Goal: Information Seeking & Learning: Learn about a topic

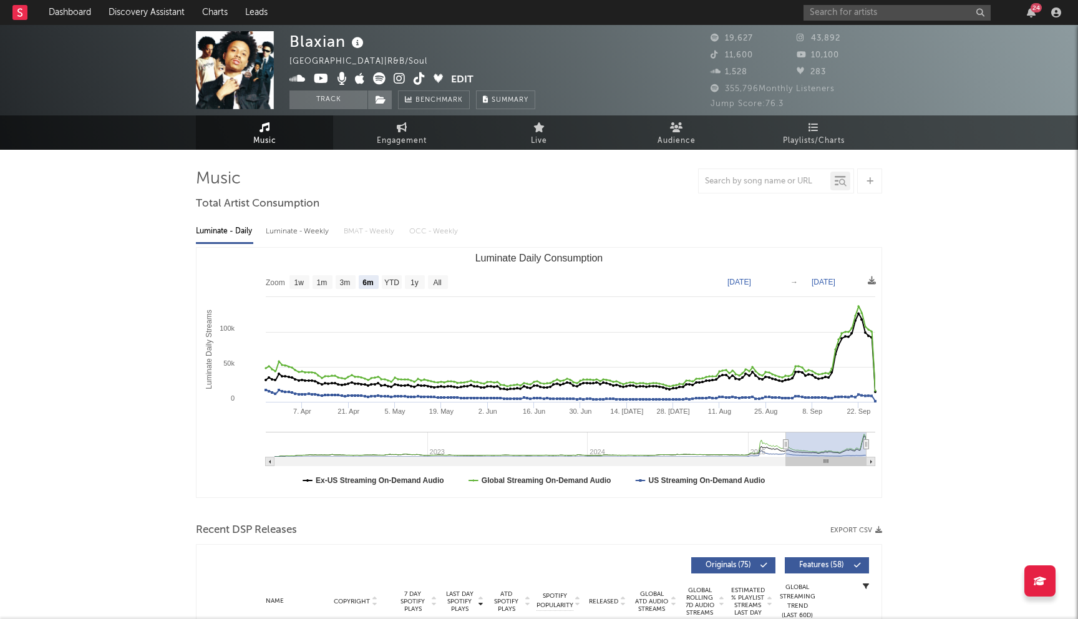
select select "6m"
click at [856, 12] on input "text" at bounding box center [897, 13] width 187 height 16
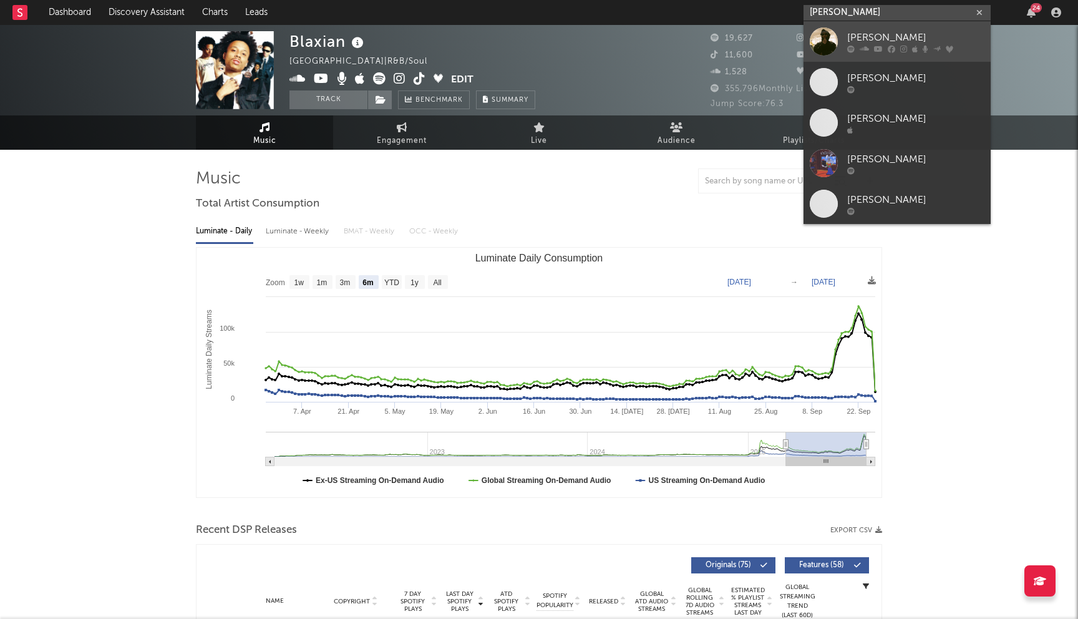
type input "larry june"
click at [889, 32] on div "Larry June" at bounding box center [915, 37] width 137 height 15
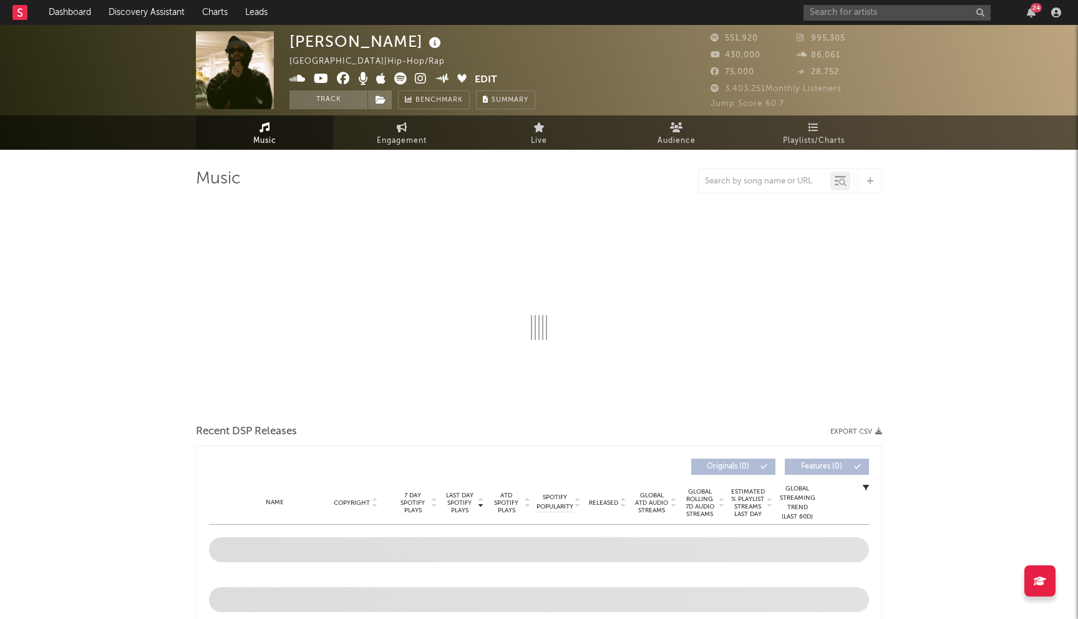
select select "6m"
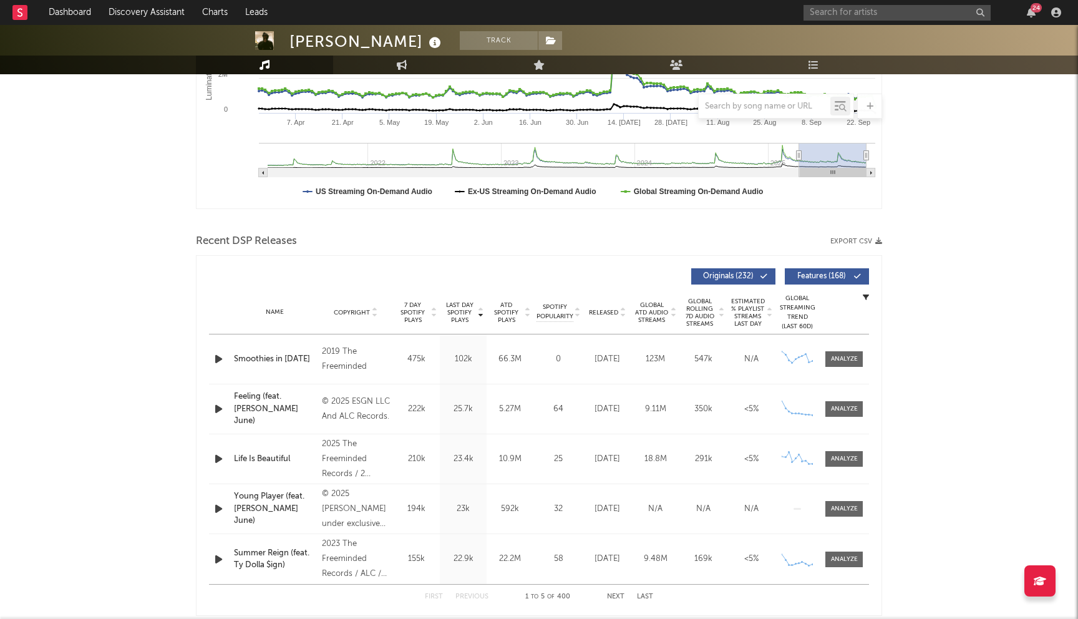
scroll to position [303, 0]
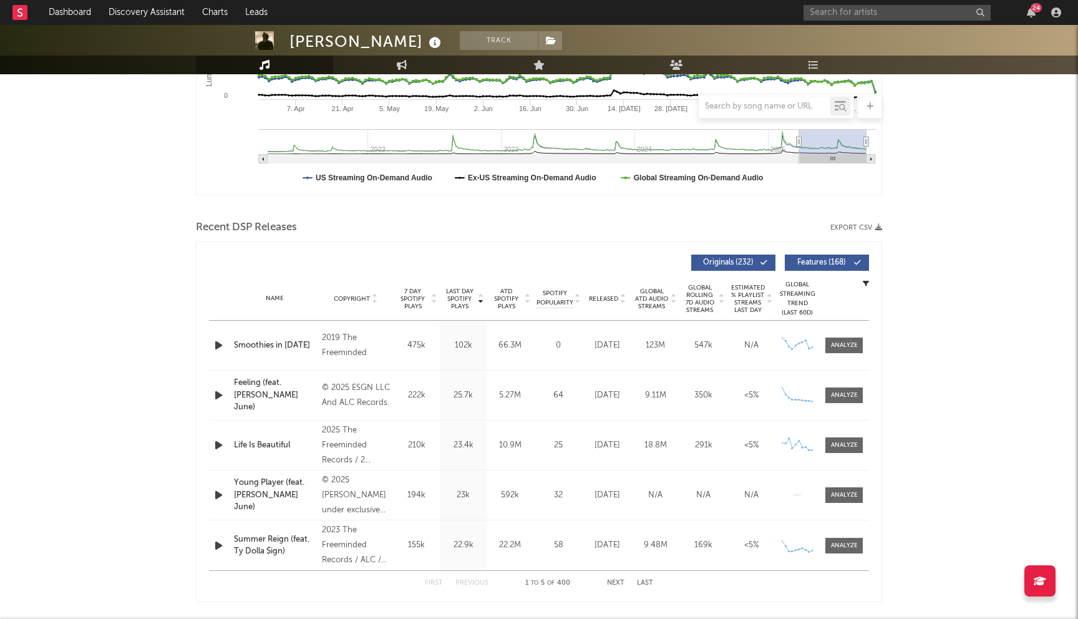
click at [607, 296] on span "Released" at bounding box center [603, 298] width 29 height 7
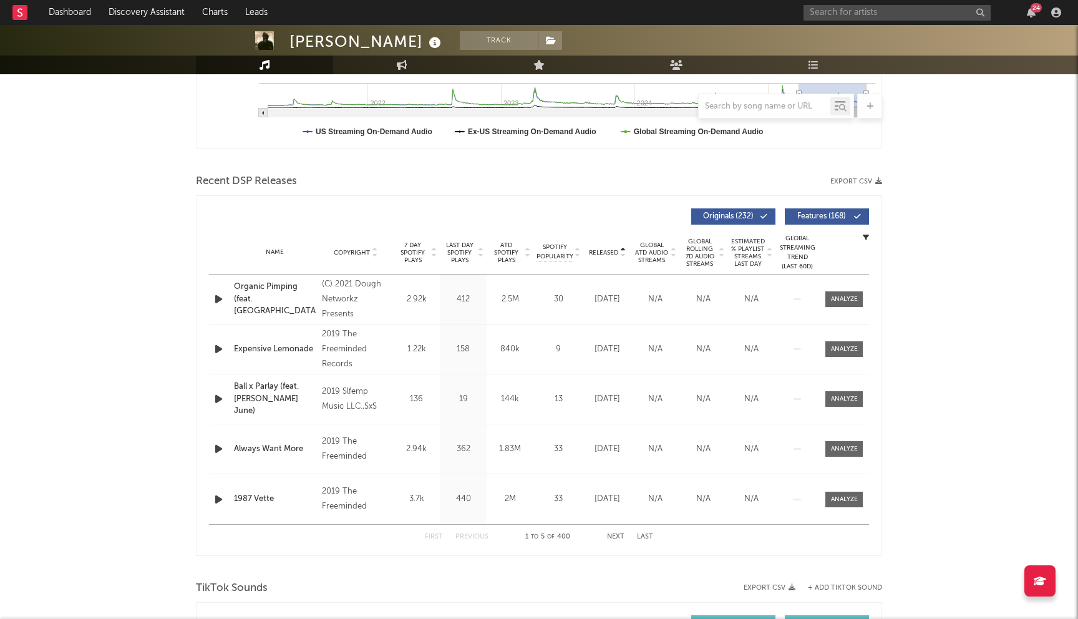
scroll to position [350, 0]
click at [614, 537] on button "Next" at bounding box center [615, 535] width 17 height 7
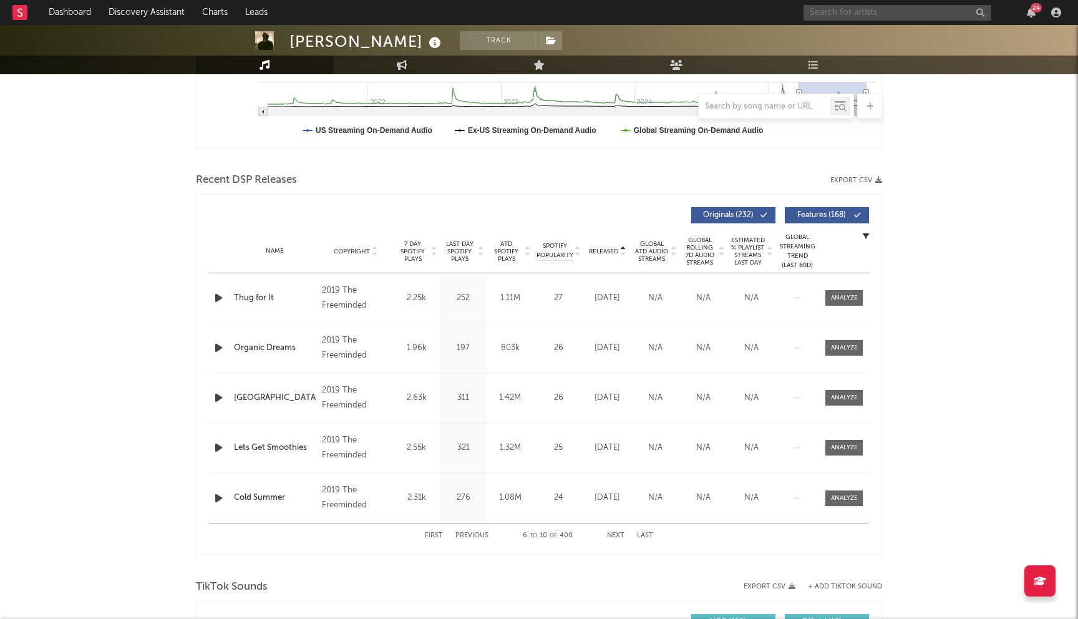
click at [848, 13] on input "text" at bounding box center [897, 13] width 187 height 16
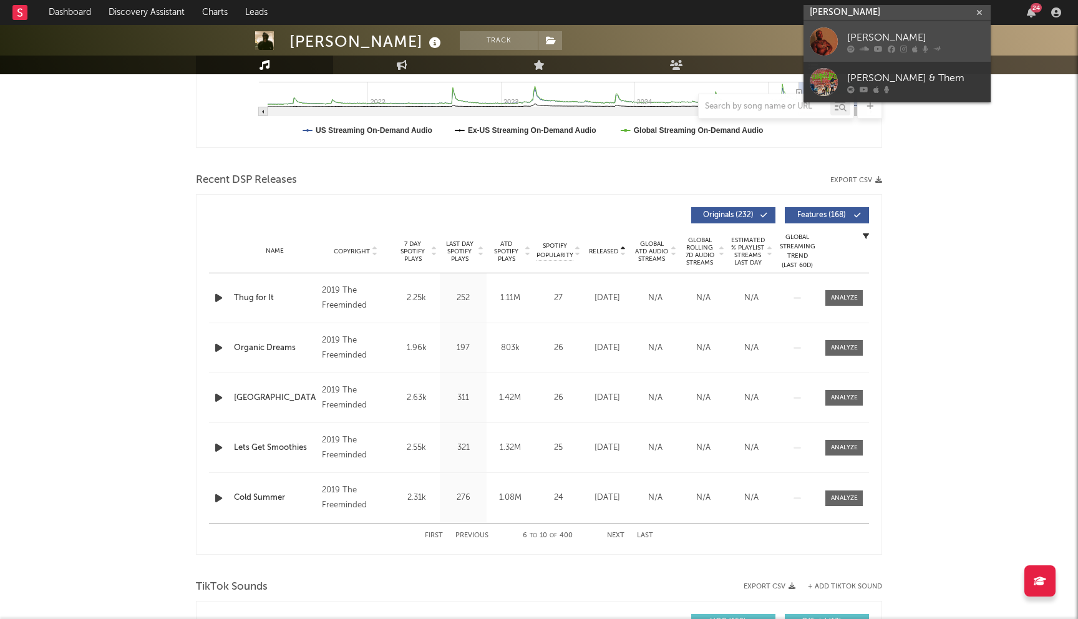
type input "joey fatts"
click at [898, 39] on div "Joey Fatts" at bounding box center [915, 37] width 137 height 15
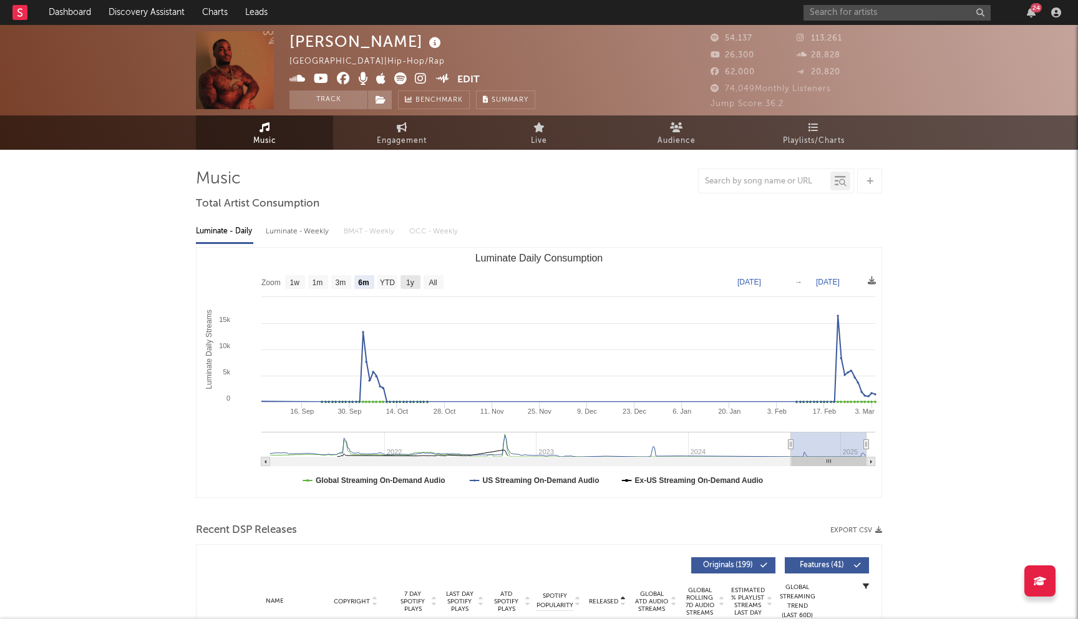
click at [410, 281] on text "1y" at bounding box center [410, 282] width 8 height 9
select select "1y"
type input "2024-03-04"
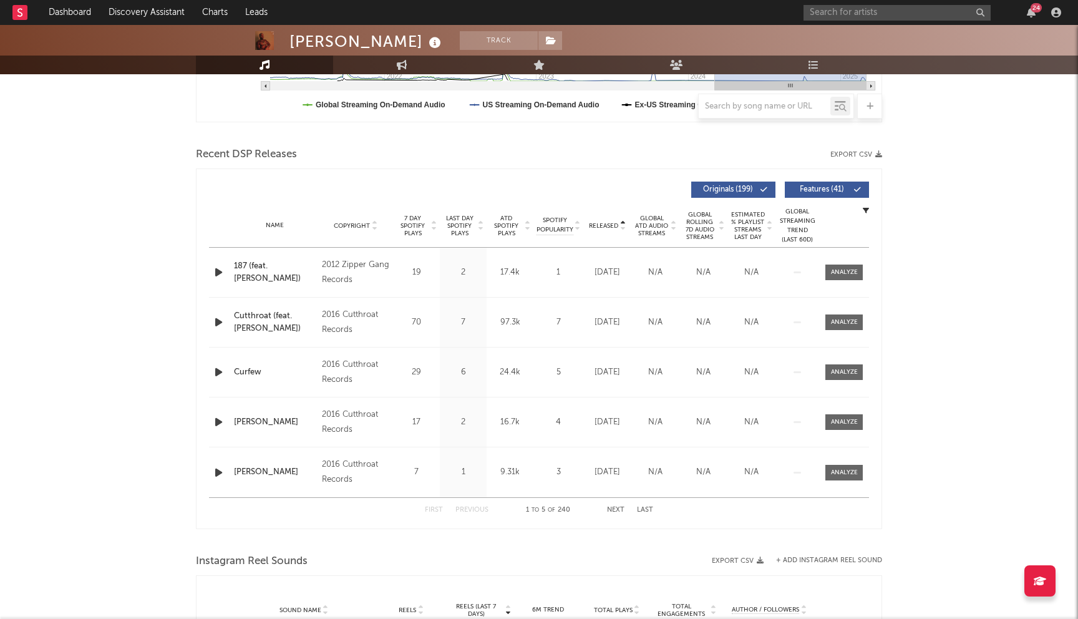
scroll to position [426, 0]
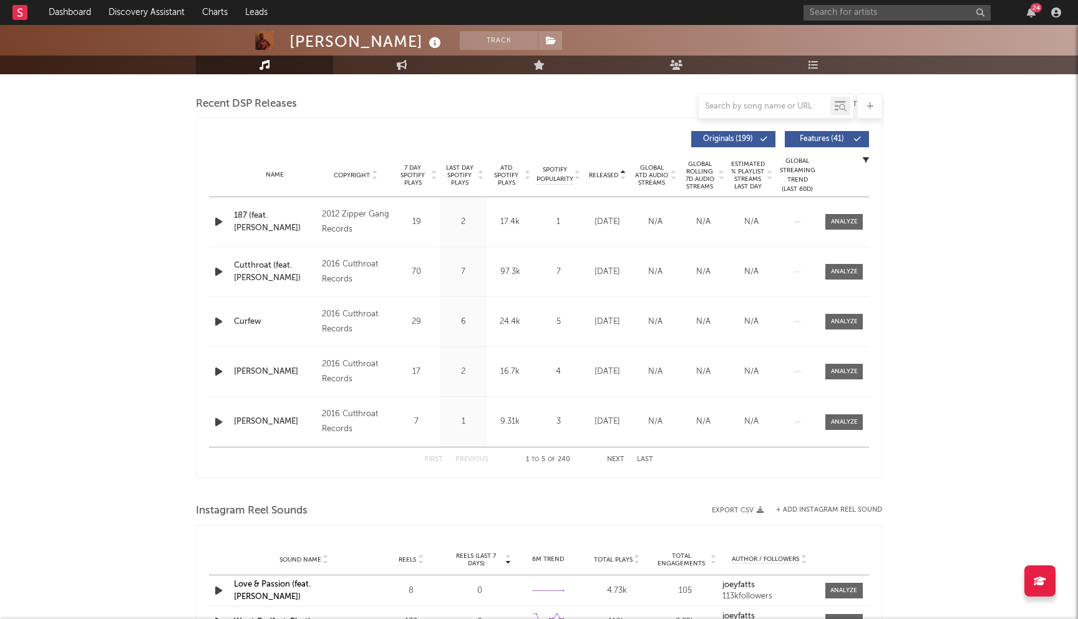
click at [464, 178] on span "Last Day Spotify Plays" at bounding box center [459, 175] width 33 height 22
click at [493, 213] on div "Name Dopeman Copyright (C) 2015 Def Jam Recordings, a division of UMG Recording…" at bounding box center [539, 221] width 660 height 49
click at [465, 173] on span "Last Day Spotify Plays" at bounding box center [459, 175] width 33 height 22
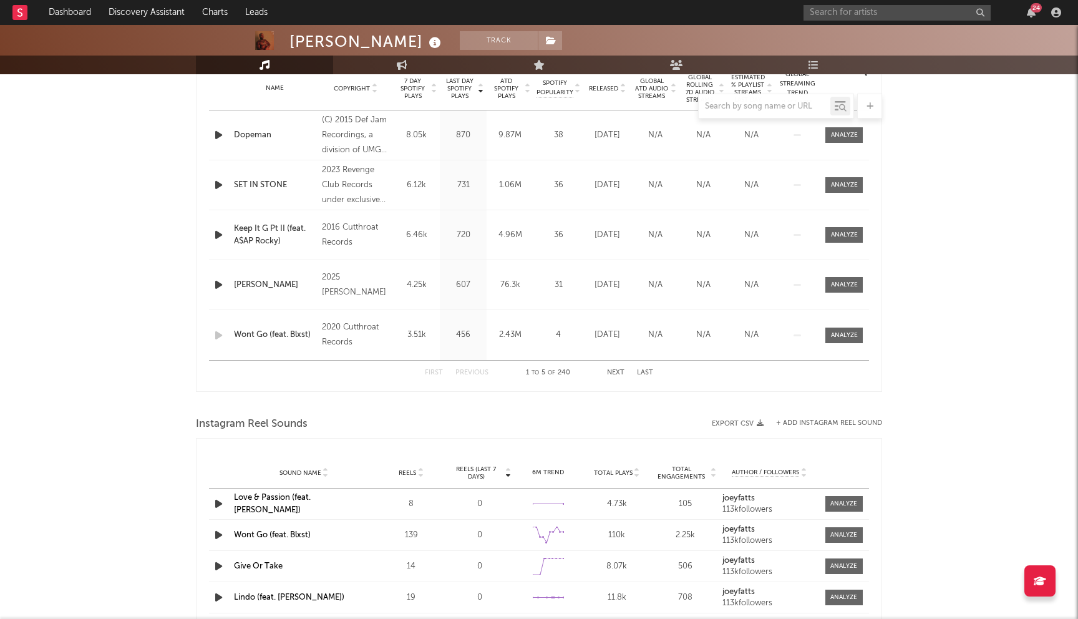
scroll to position [536, 0]
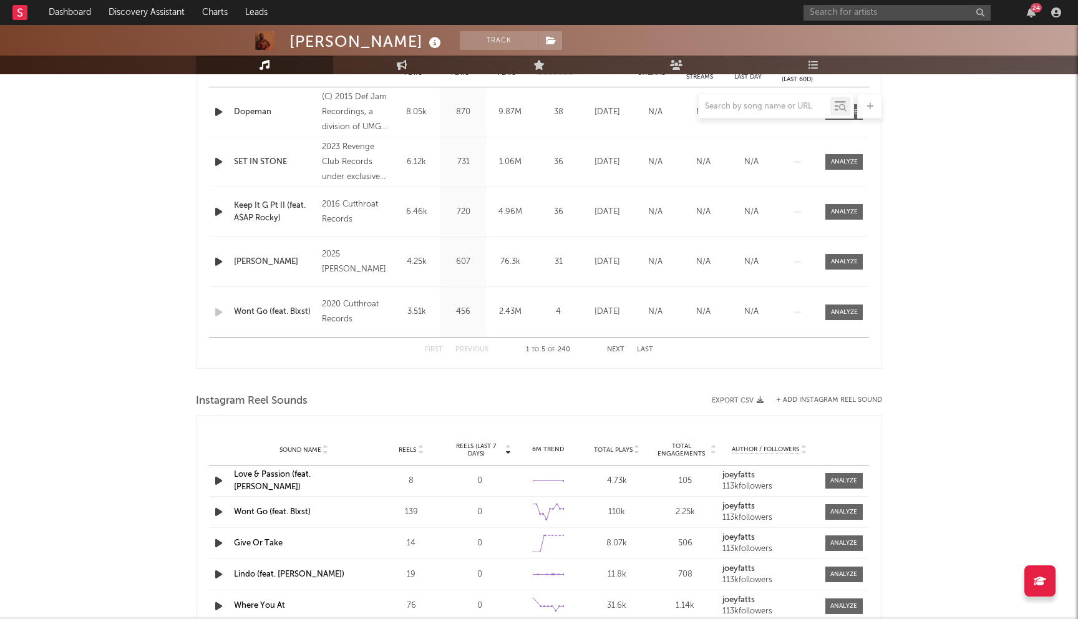
click at [611, 346] on button "Next" at bounding box center [615, 349] width 17 height 7
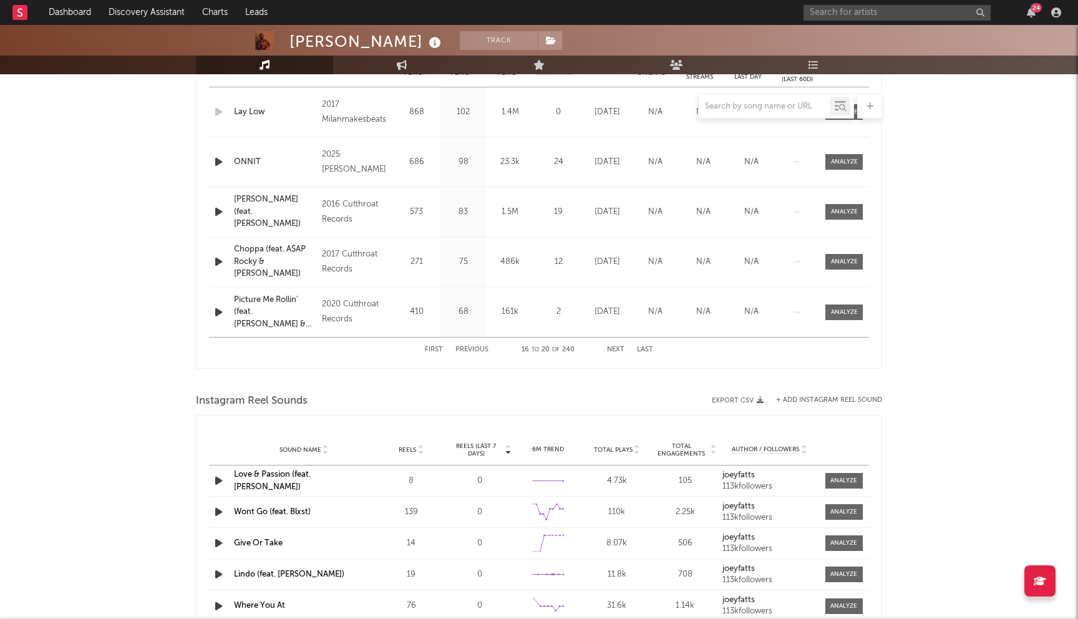
click at [476, 346] on button "Previous" at bounding box center [471, 349] width 33 height 7
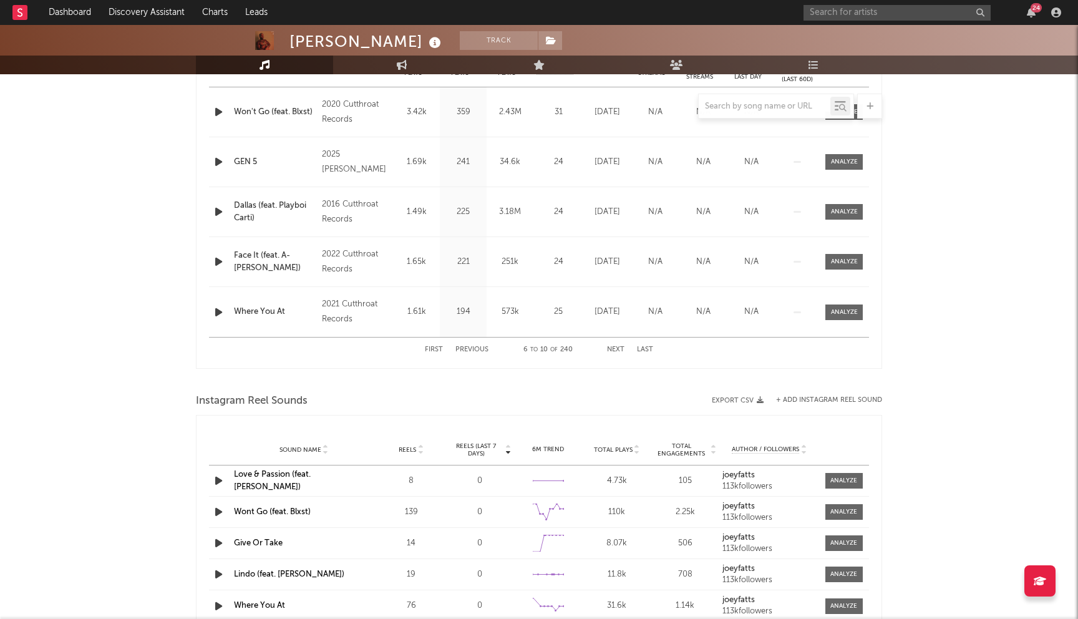
click at [476, 346] on button "Previous" at bounding box center [471, 349] width 33 height 7
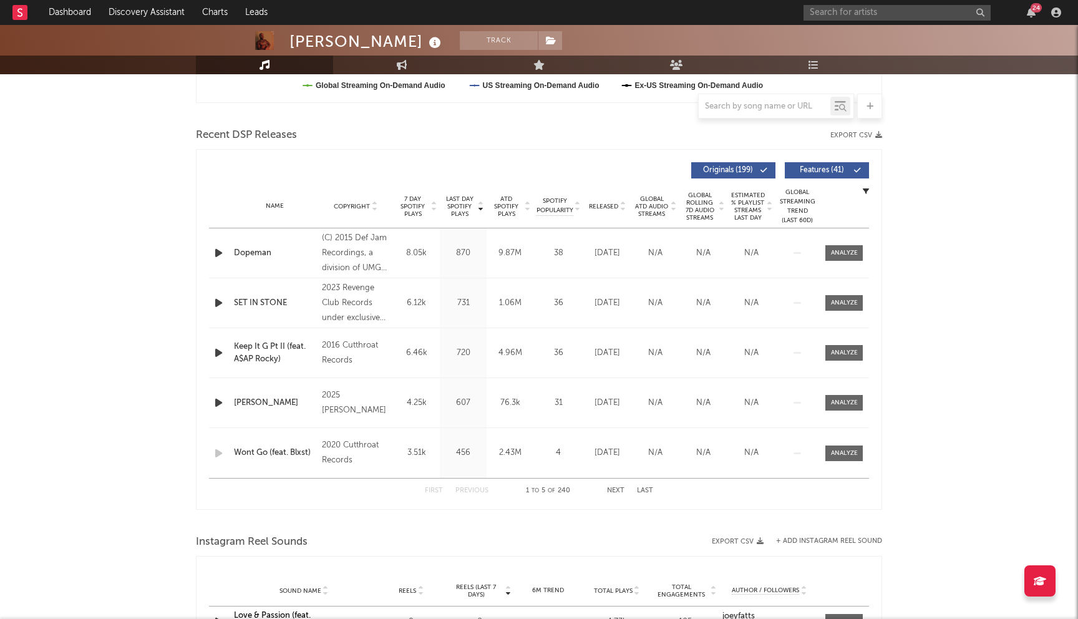
scroll to position [419, 0]
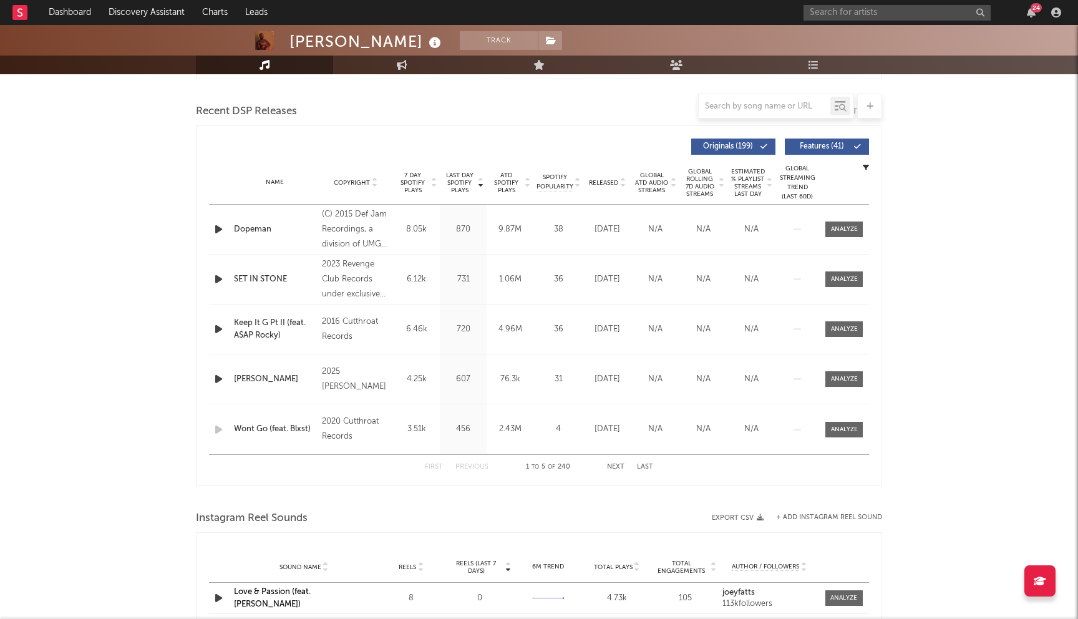
click at [464, 184] on span "Last Day Spotify Plays" at bounding box center [459, 183] width 33 height 22
click at [615, 465] on button "Next" at bounding box center [615, 467] width 17 height 7
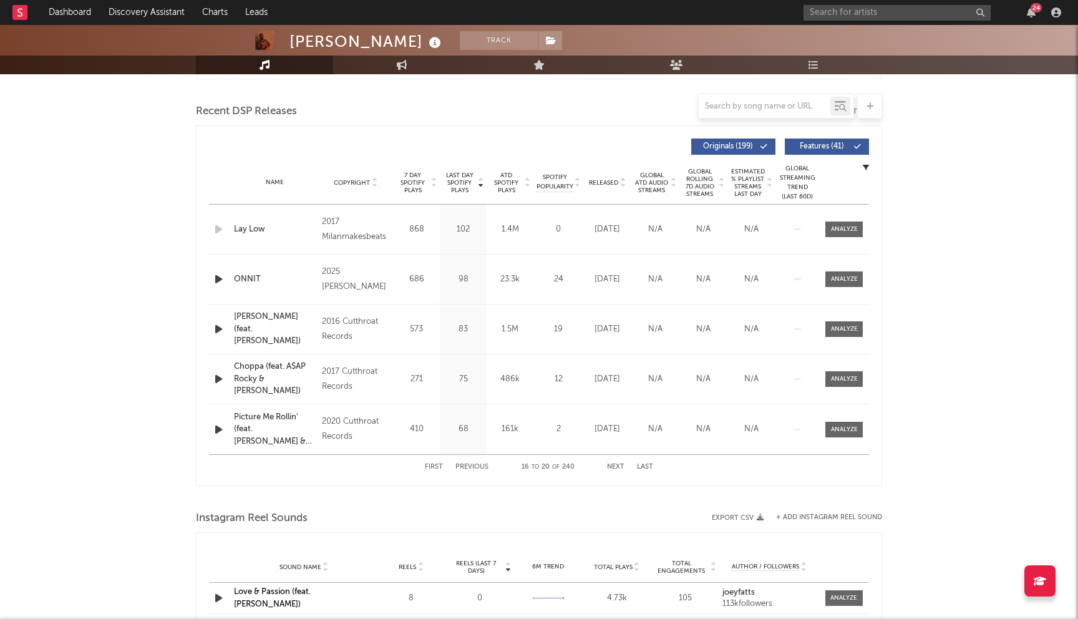
click at [615, 465] on button "Next" at bounding box center [615, 467] width 17 height 7
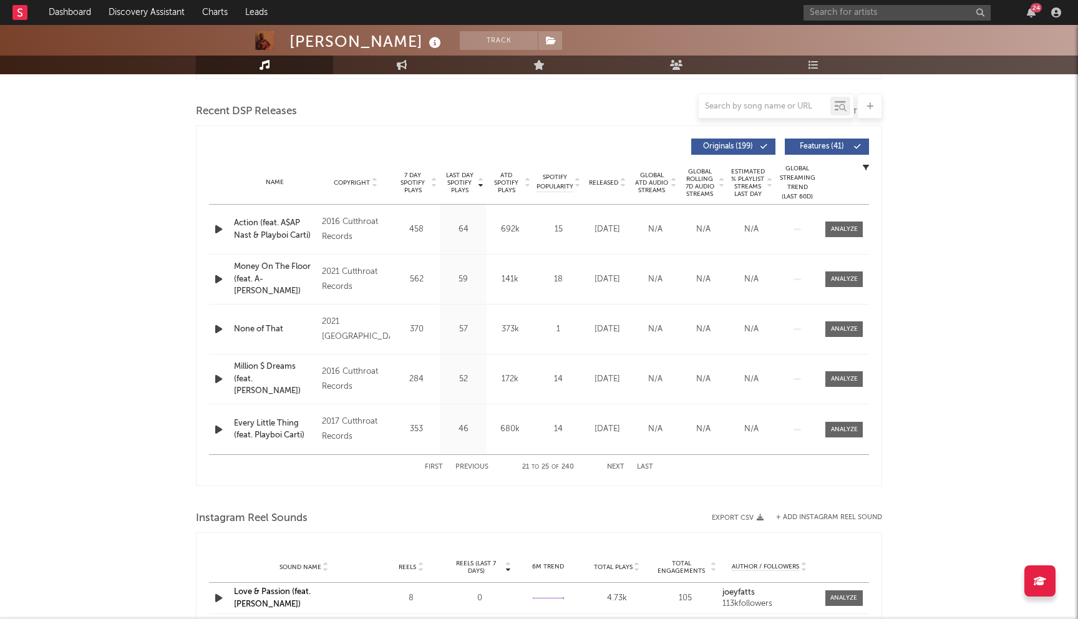
click at [477, 467] on button "Previous" at bounding box center [471, 467] width 33 height 7
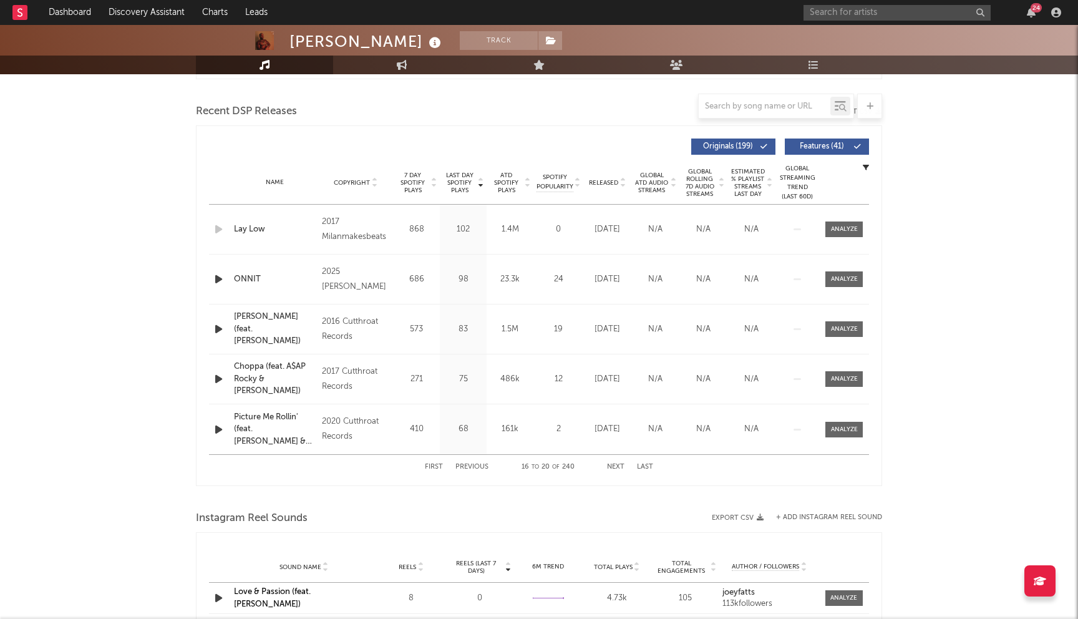
click at [477, 467] on button "Previous" at bounding box center [471, 467] width 33 height 7
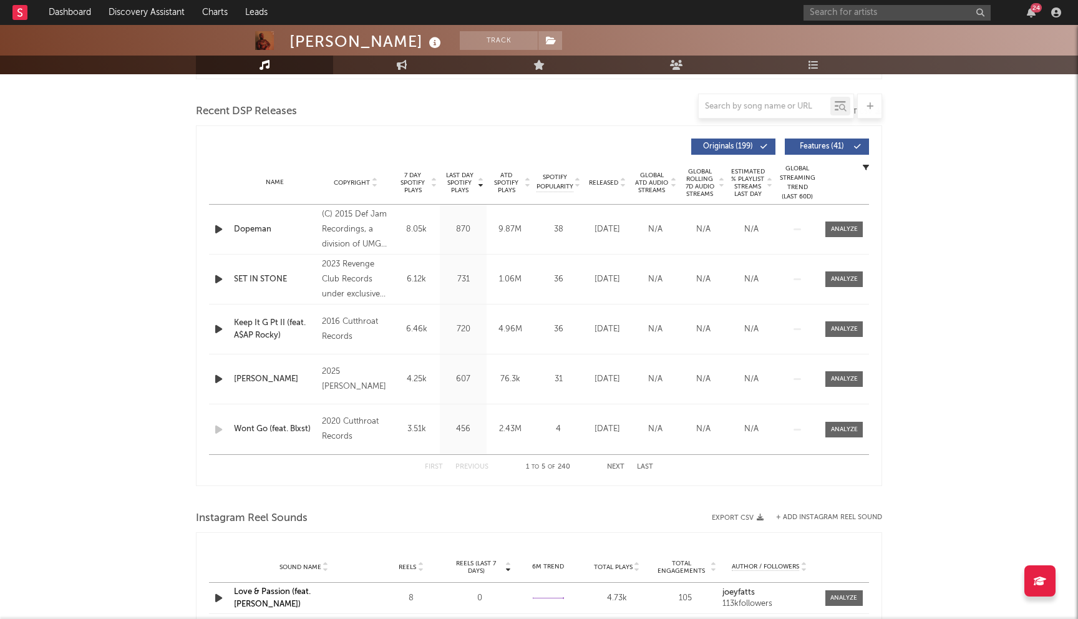
click at [477, 467] on button "Previous" at bounding box center [471, 467] width 33 height 7
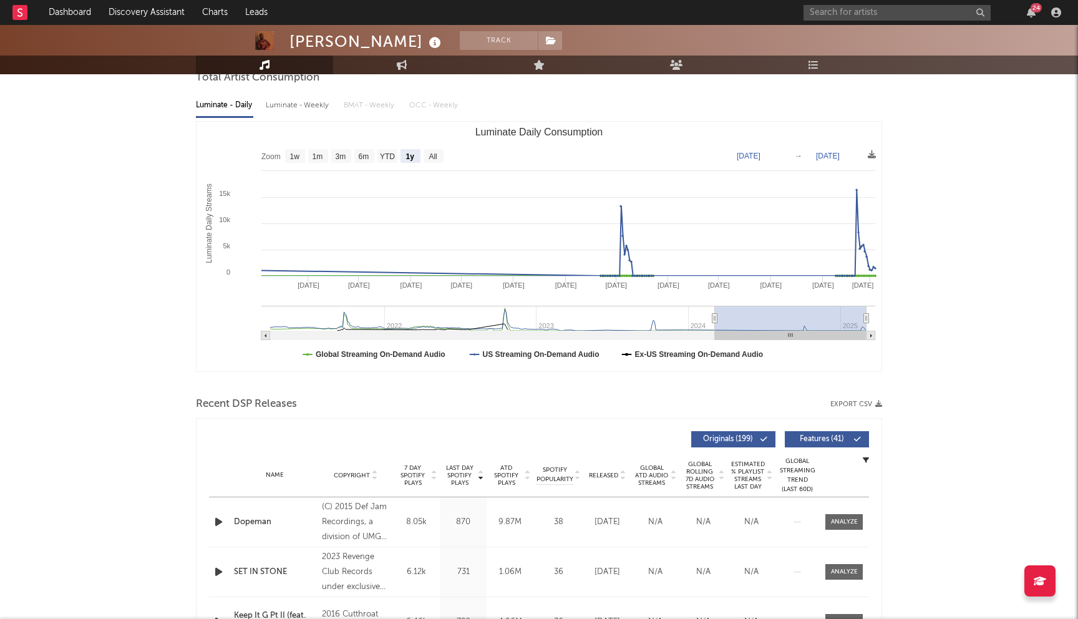
scroll to position [0, 0]
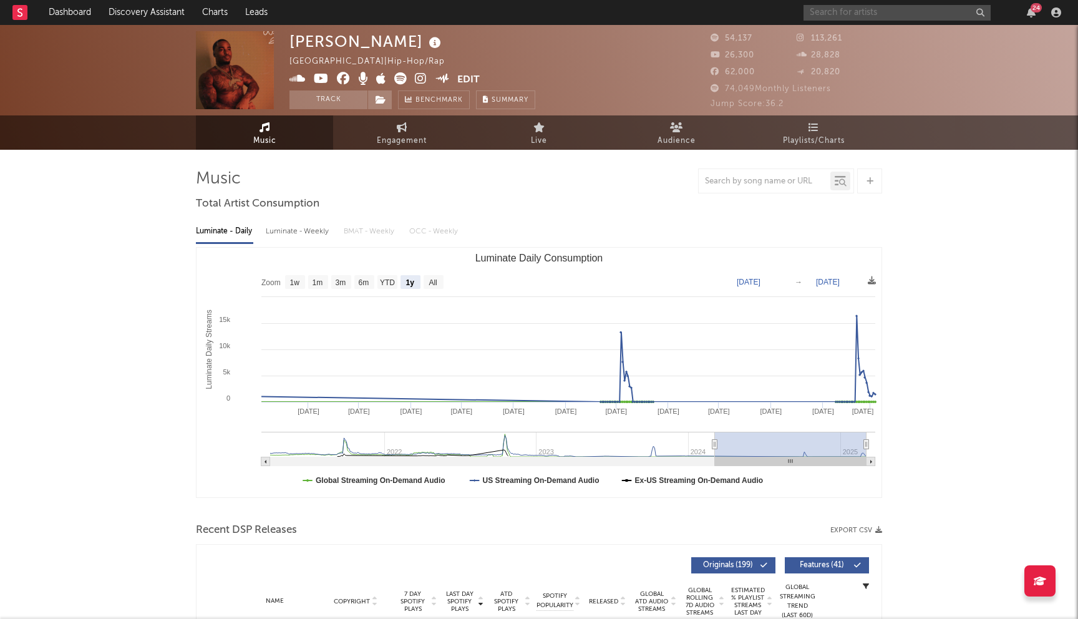
click at [898, 14] on input "text" at bounding box center [897, 13] width 187 height 16
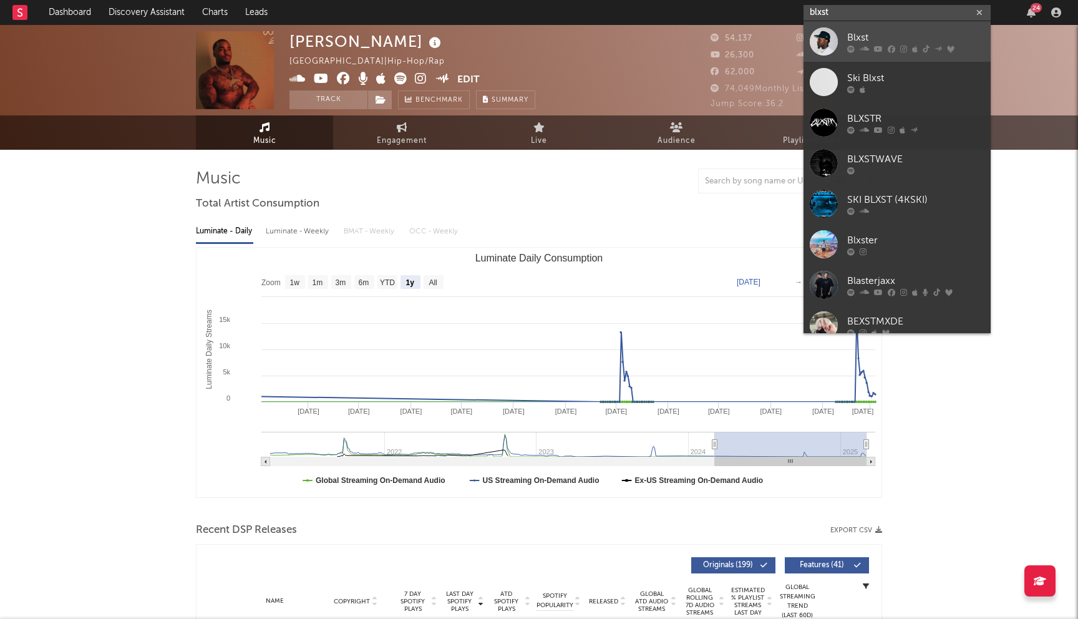
type input "blxst"
click at [868, 53] on link "Blxst" at bounding box center [897, 41] width 187 height 41
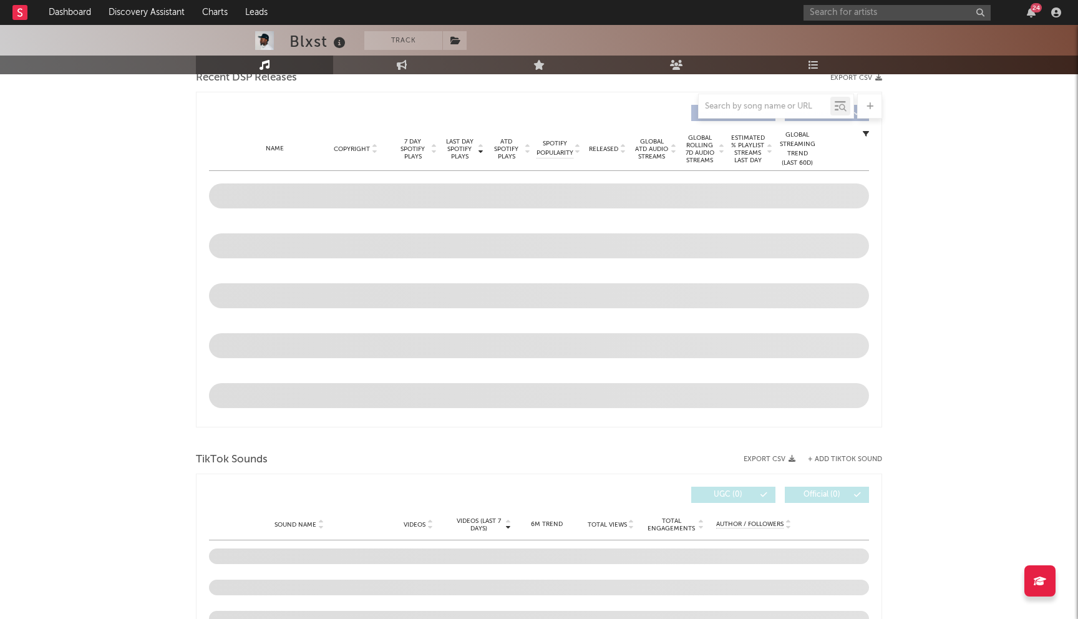
scroll to position [452, 0]
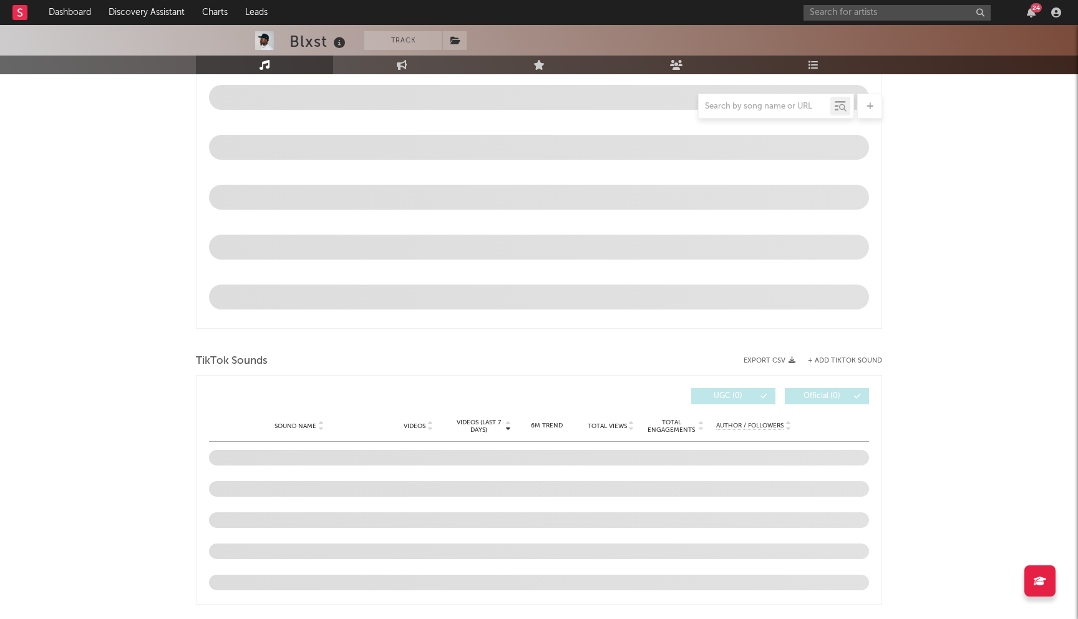
select select "6m"
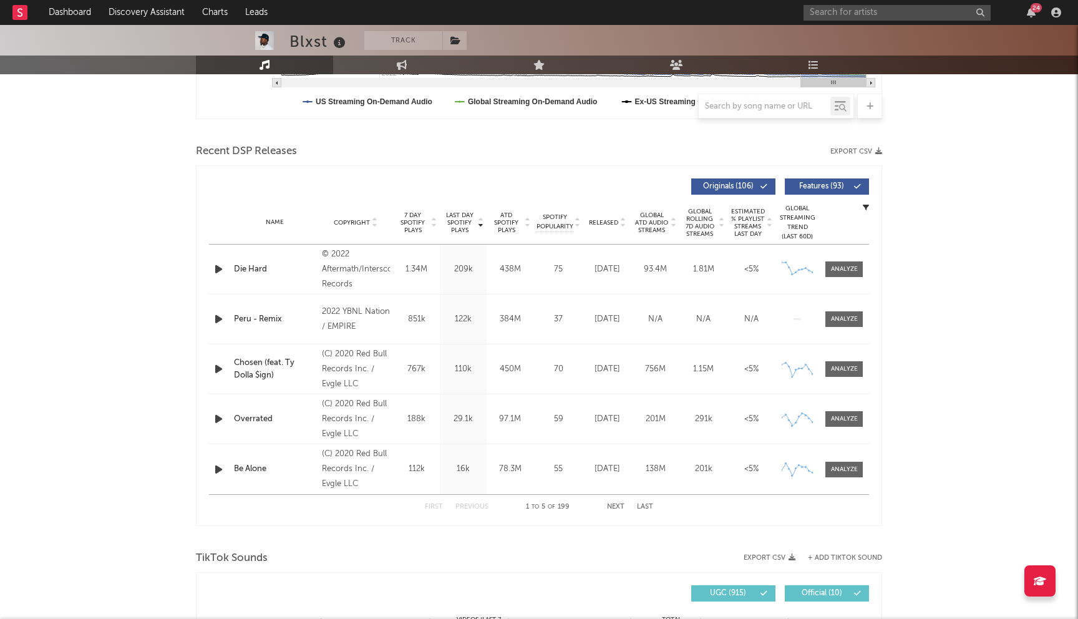
scroll to position [388, 0]
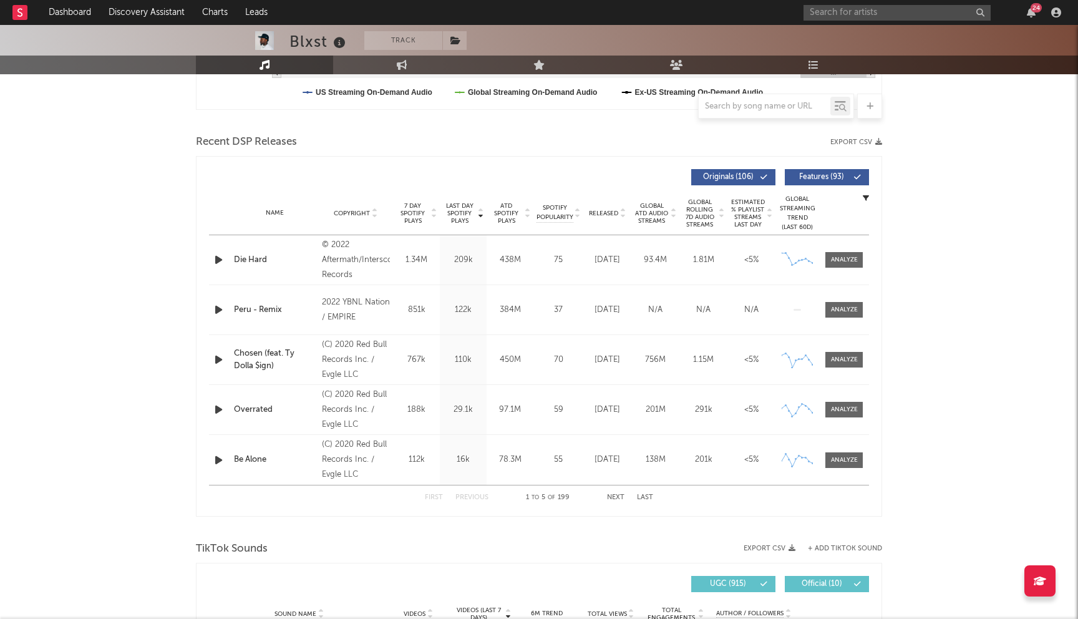
click at [616, 495] on button "Next" at bounding box center [615, 497] width 17 height 7
click at [474, 500] on button "Previous" at bounding box center [471, 497] width 33 height 7
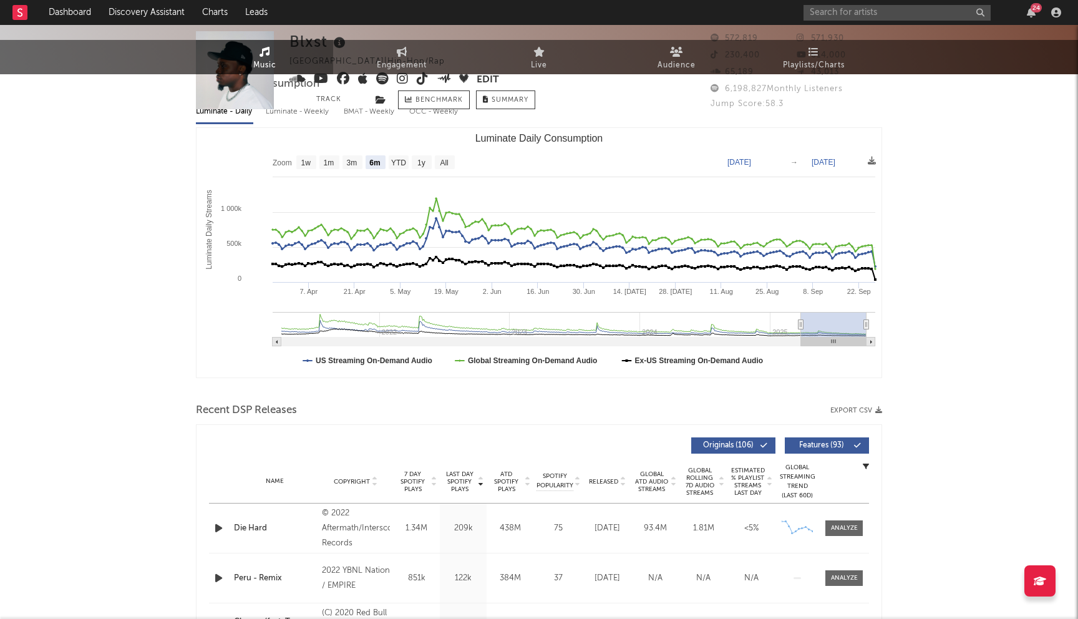
scroll to position [0, 0]
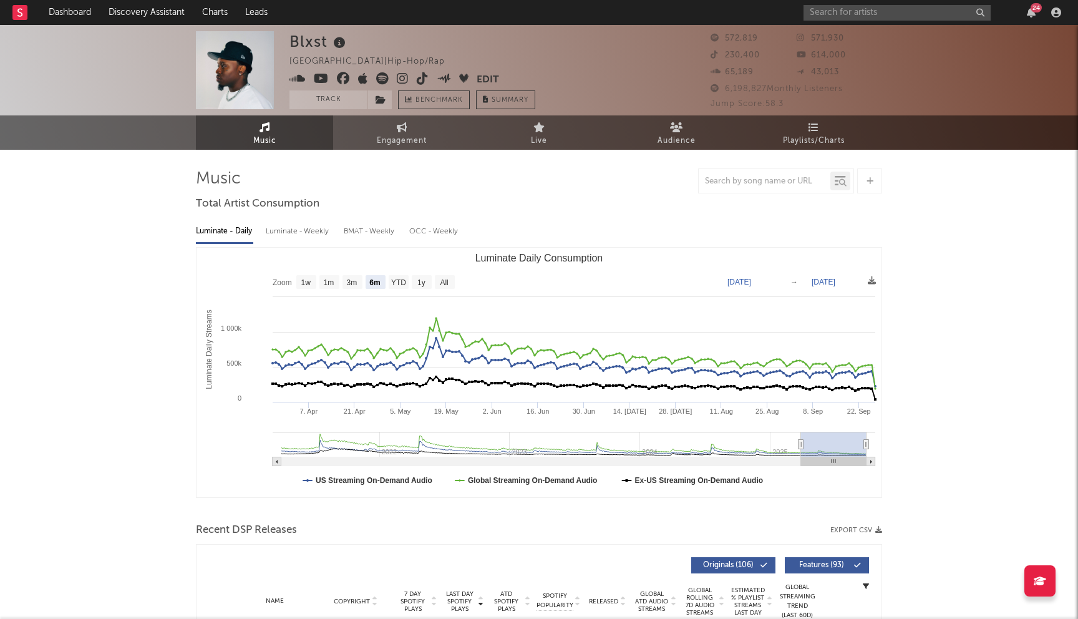
click at [742, 42] on span "572,819" at bounding box center [734, 38] width 47 height 8
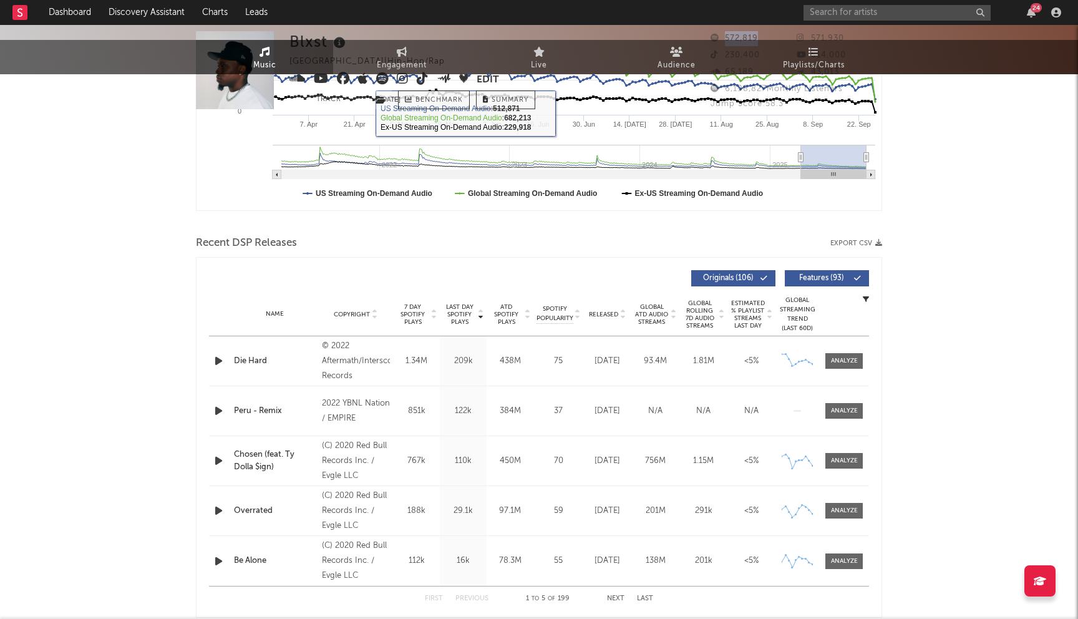
scroll to position [360, 0]
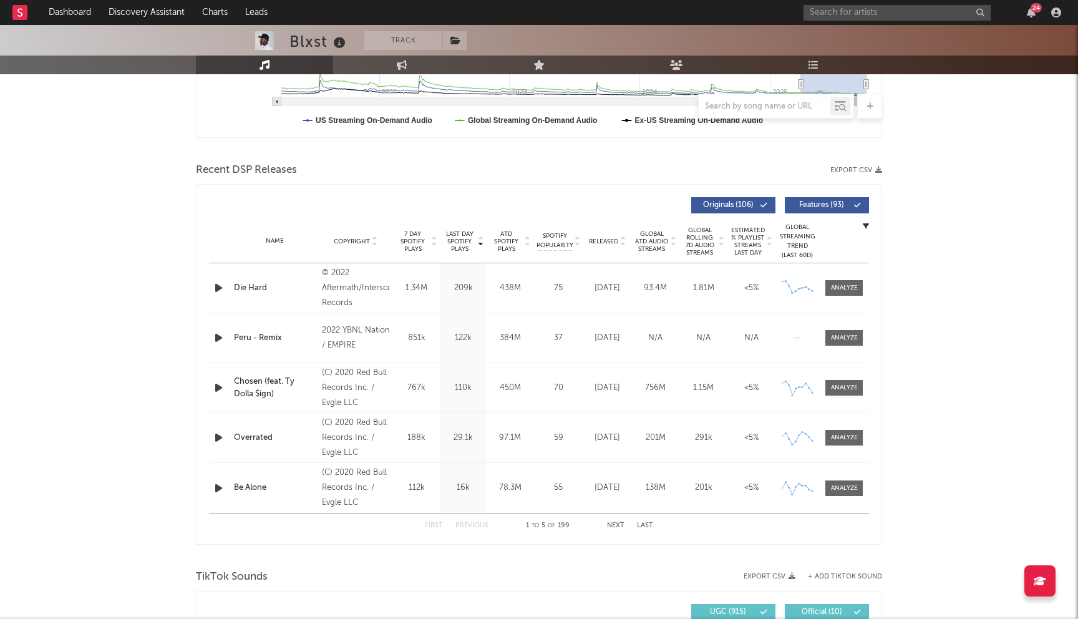
click at [349, 284] on div "© 2022 Aftermath/Interscope Records" at bounding box center [356, 288] width 68 height 45
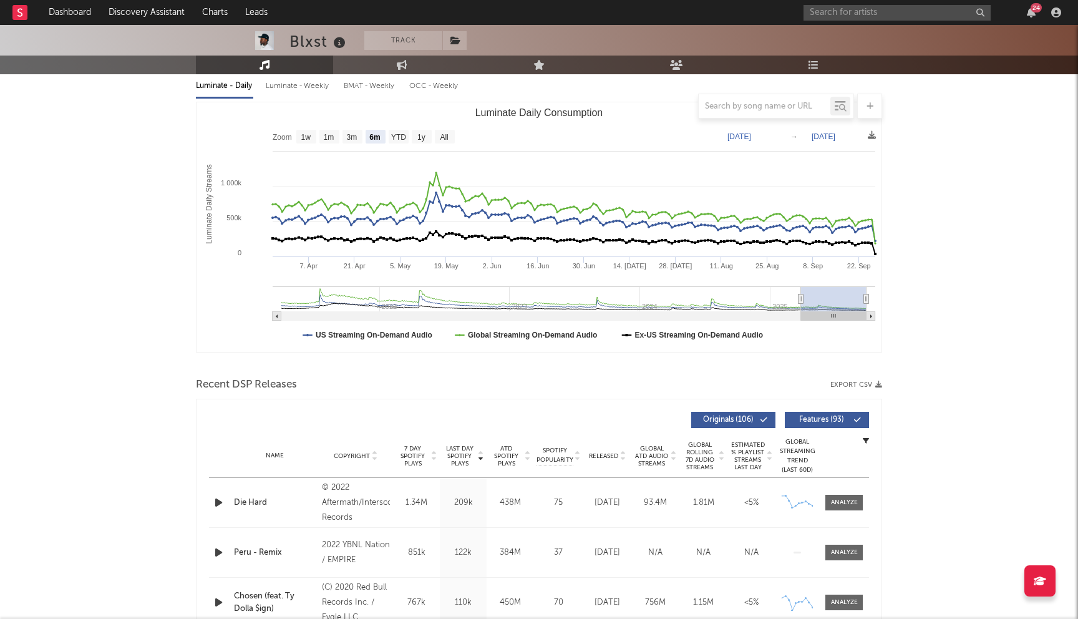
scroll to position [0, 0]
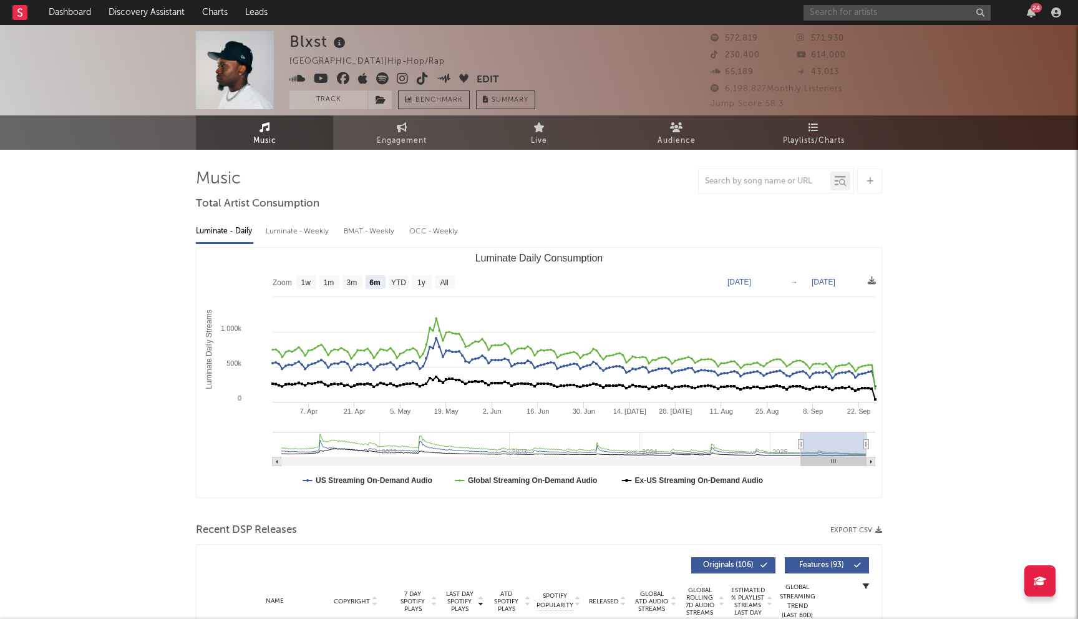
click at [864, 17] on input "text" at bounding box center [897, 13] width 187 height 16
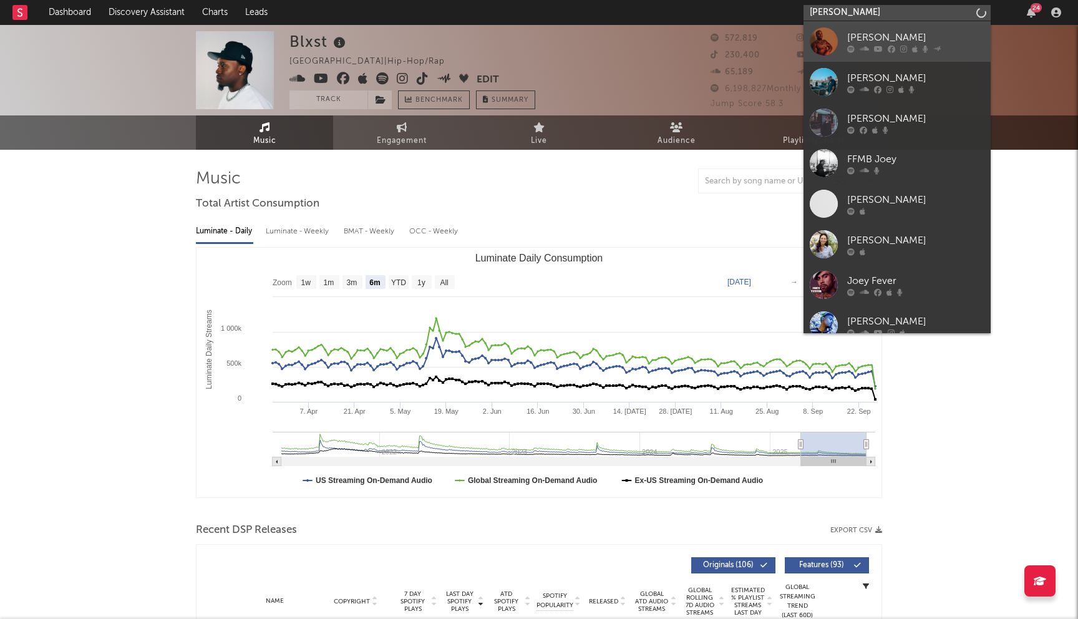
type input "joey fatt"
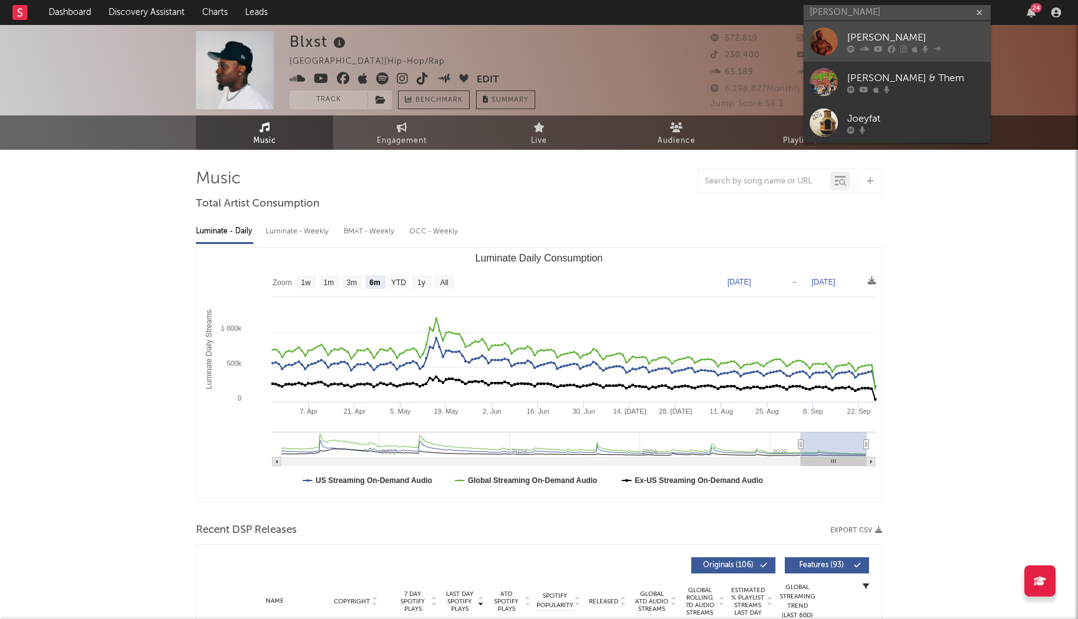
click at [895, 42] on div "Joey Fatts" at bounding box center [915, 37] width 137 height 15
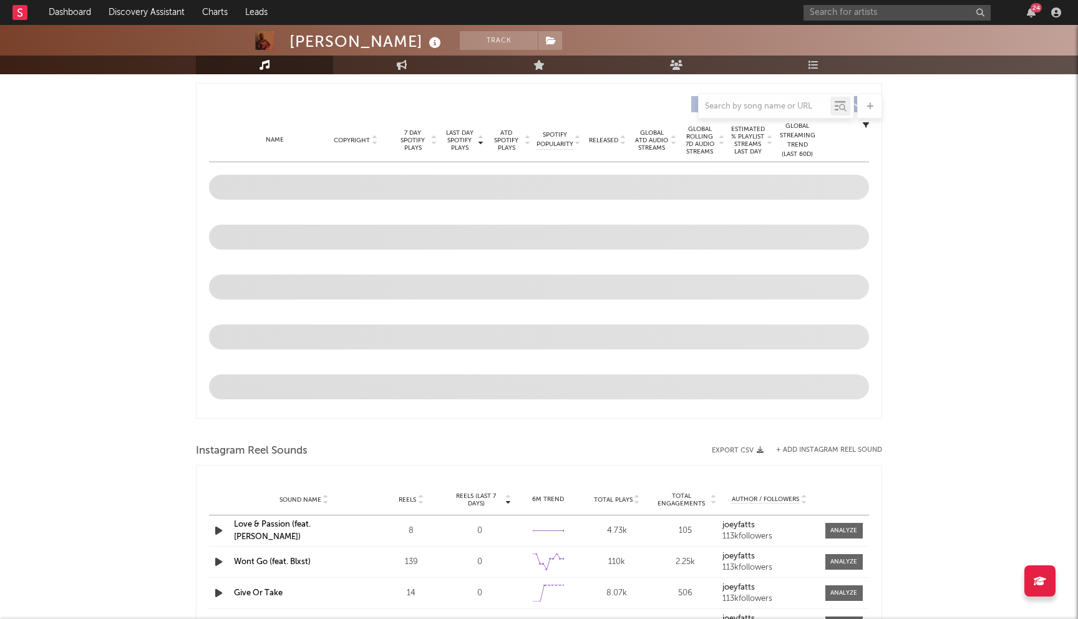
scroll to position [563, 0]
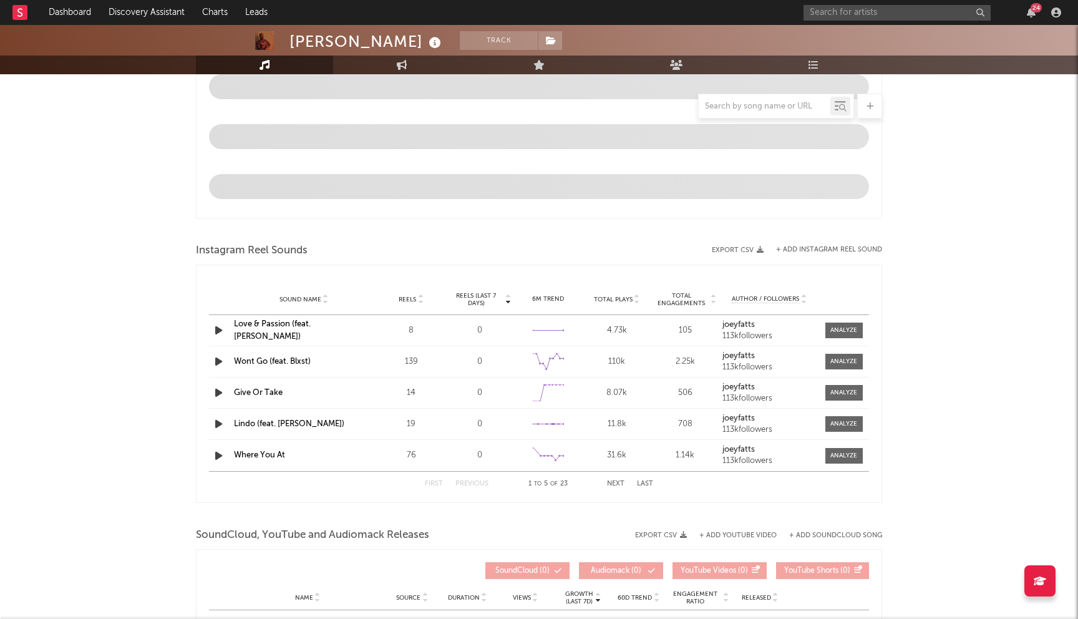
select select "6m"
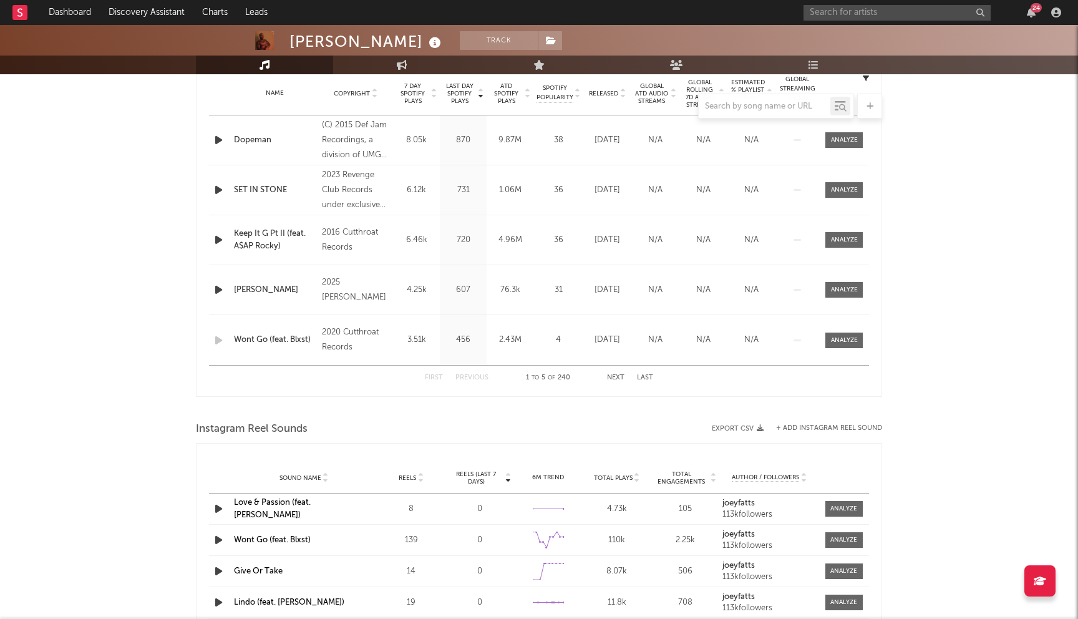
scroll to position [482, 0]
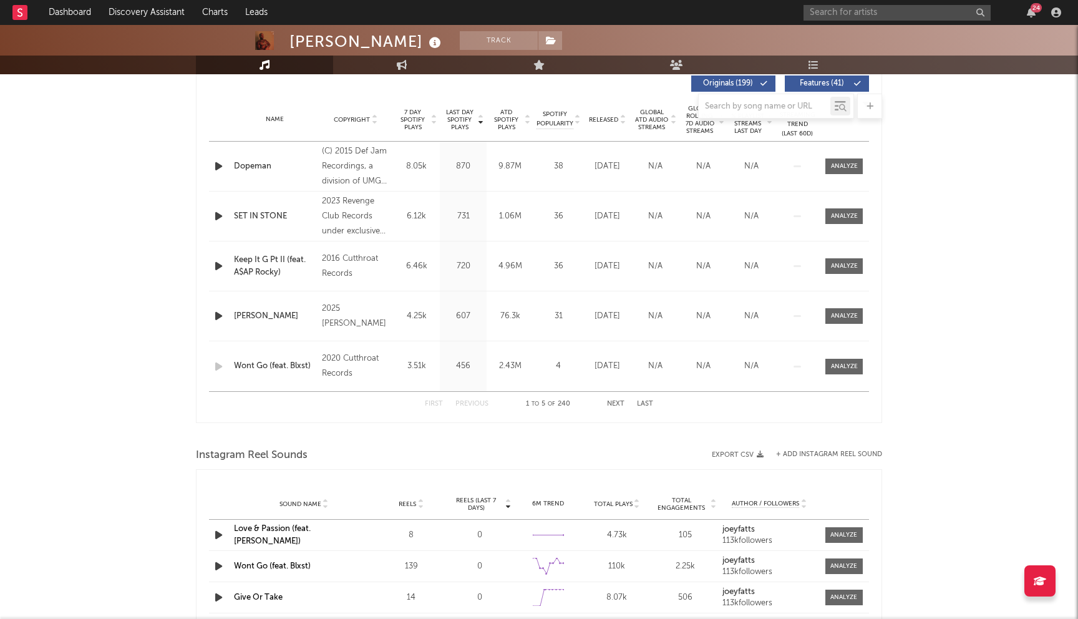
click at [255, 215] on div "SET IN STONE" at bounding box center [275, 216] width 82 height 12
click at [620, 402] on button "Next" at bounding box center [615, 404] width 17 height 7
click at [619, 402] on button "Next" at bounding box center [615, 404] width 17 height 7
click at [467, 402] on button "Previous" at bounding box center [471, 404] width 33 height 7
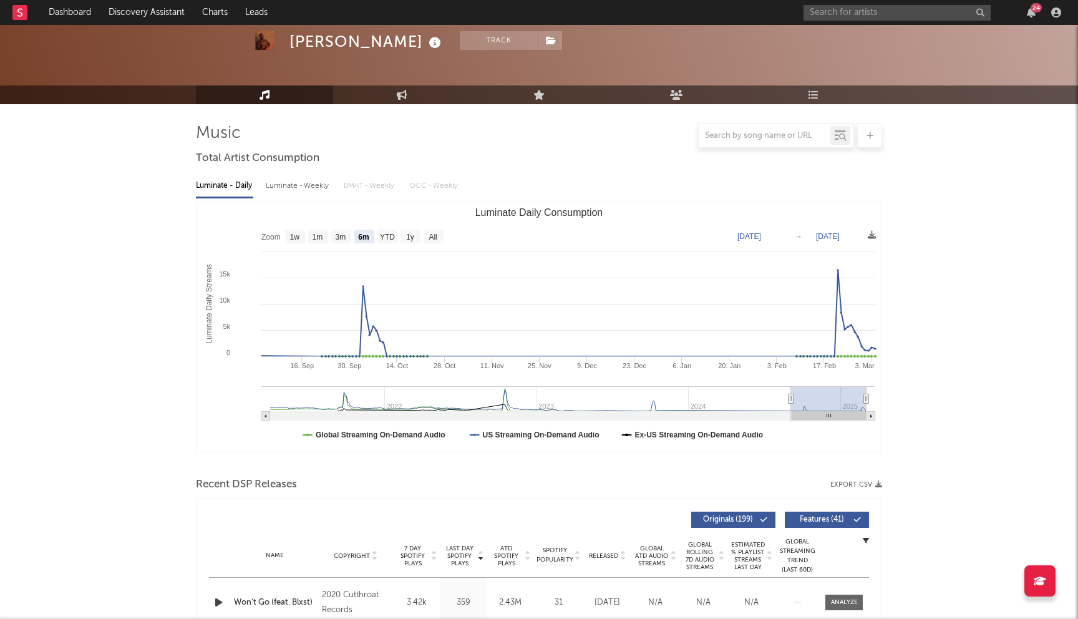
scroll to position [0, 0]
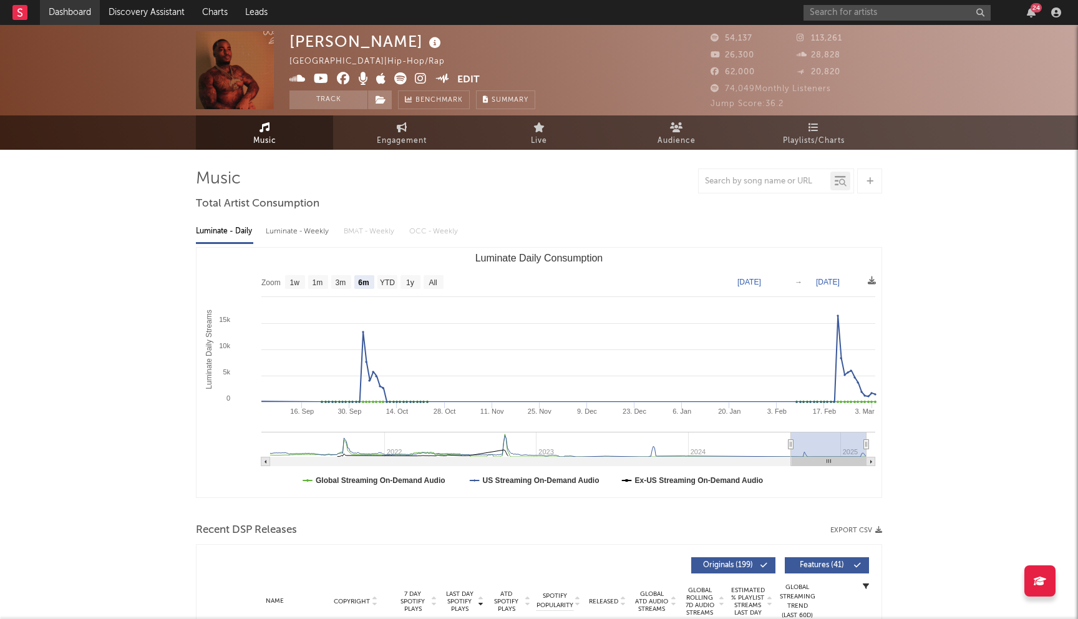
click at [71, 14] on link "Dashboard" at bounding box center [70, 12] width 60 height 25
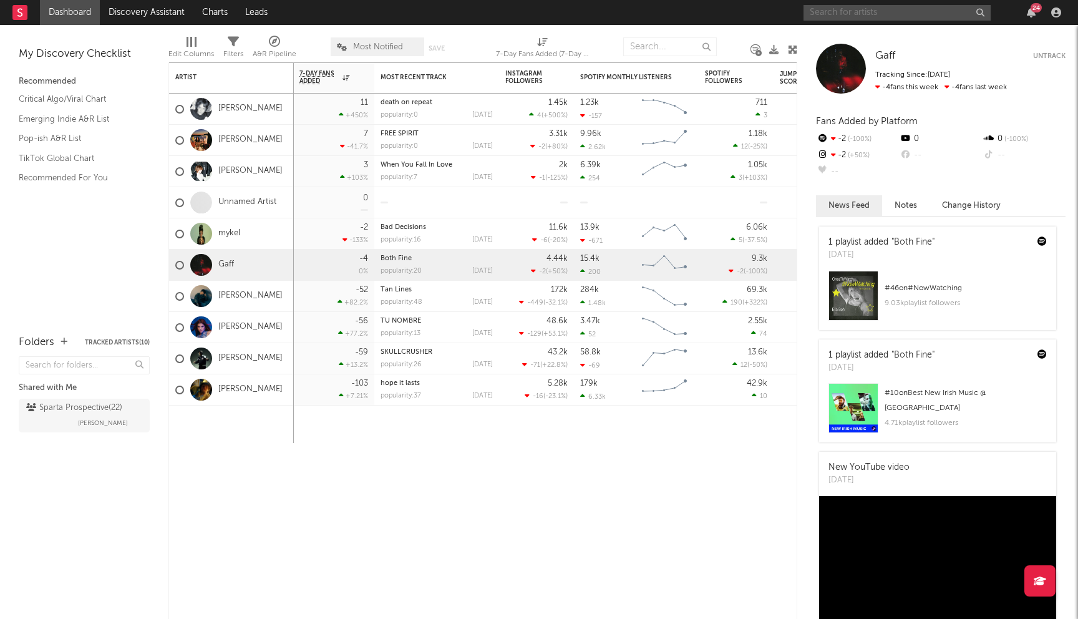
click at [873, 7] on input "text" at bounding box center [897, 13] width 187 height 16
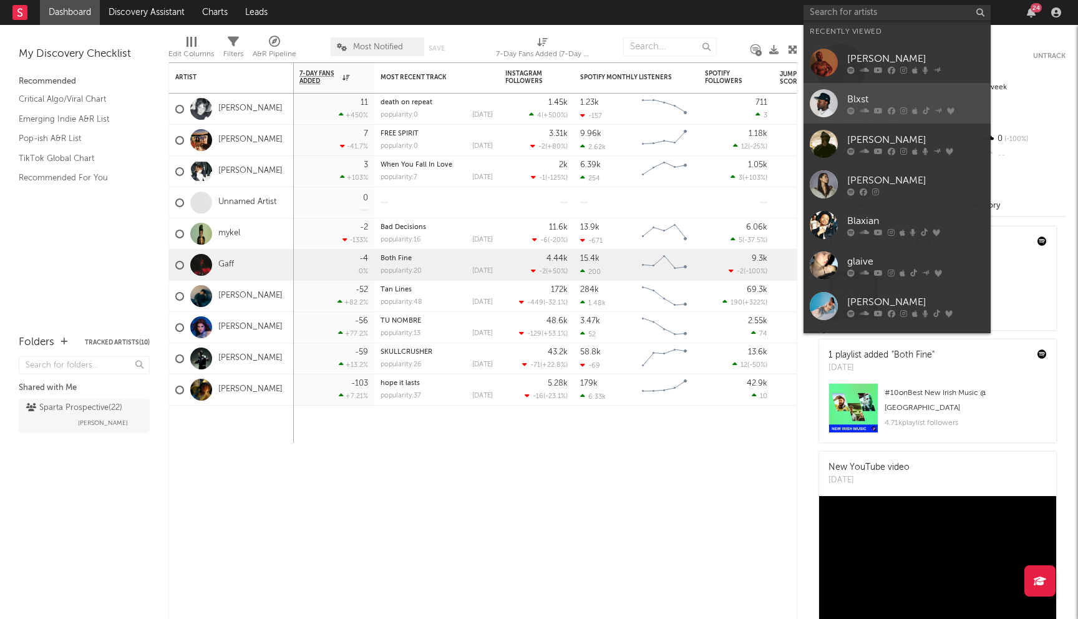
click at [851, 99] on div "Blxst" at bounding box center [915, 99] width 137 height 15
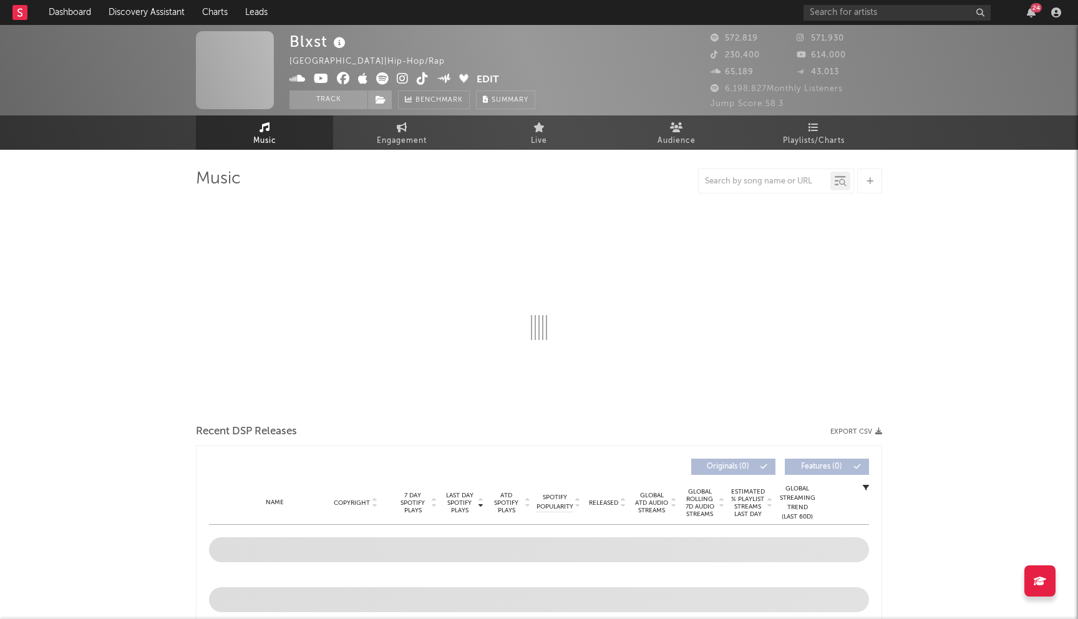
select select "6m"
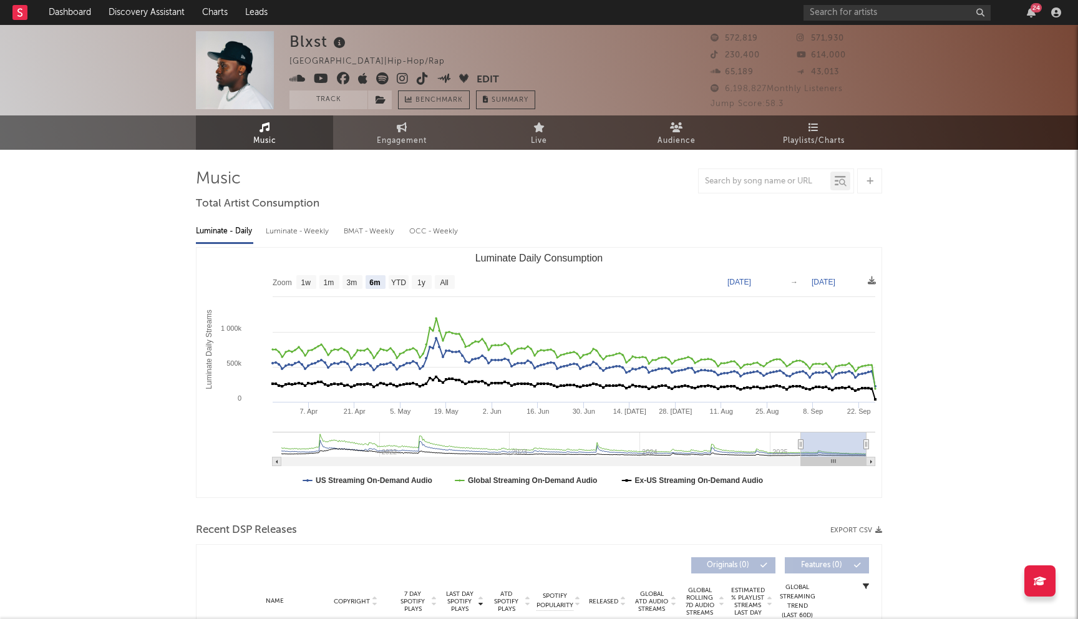
select select "6m"
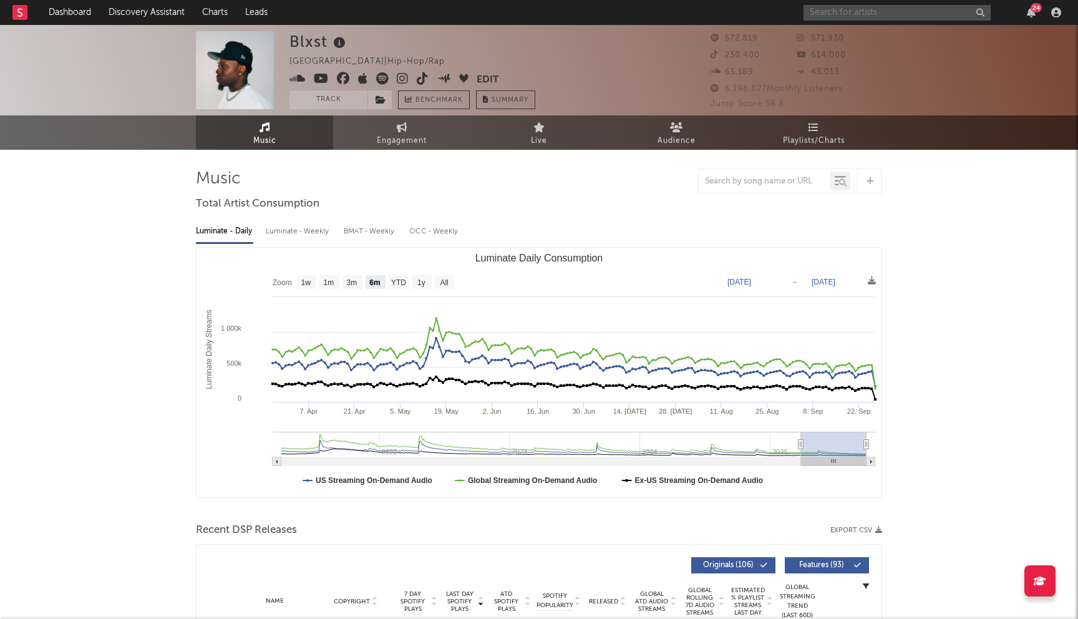
click at [881, 10] on input "text" at bounding box center [897, 13] width 187 height 16
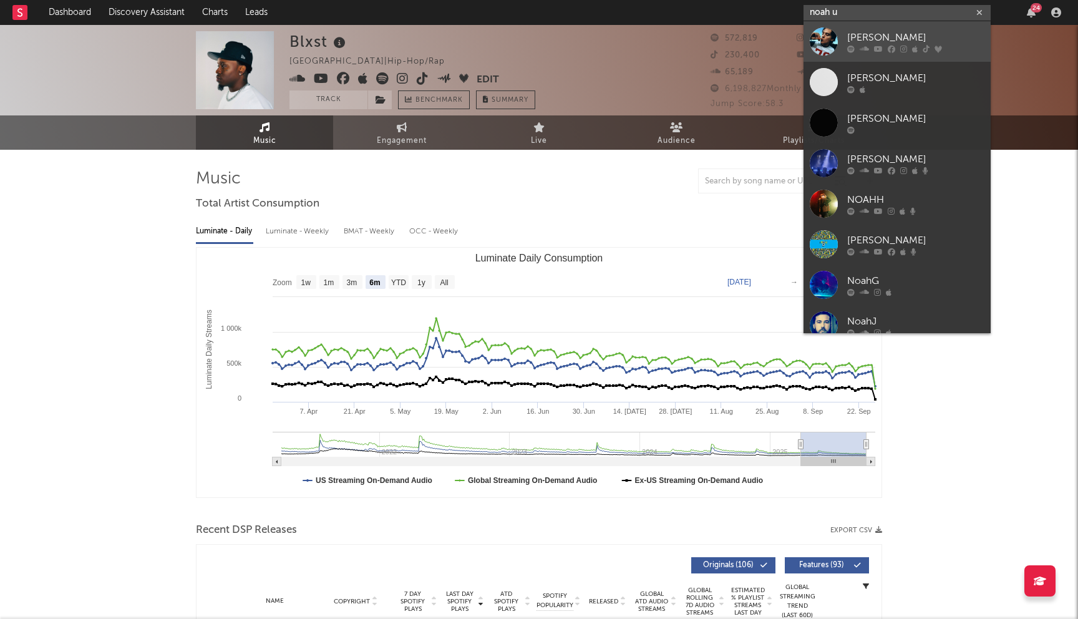
type input "noah u"
click at [866, 32] on div "Noah Urrea" at bounding box center [915, 37] width 137 height 15
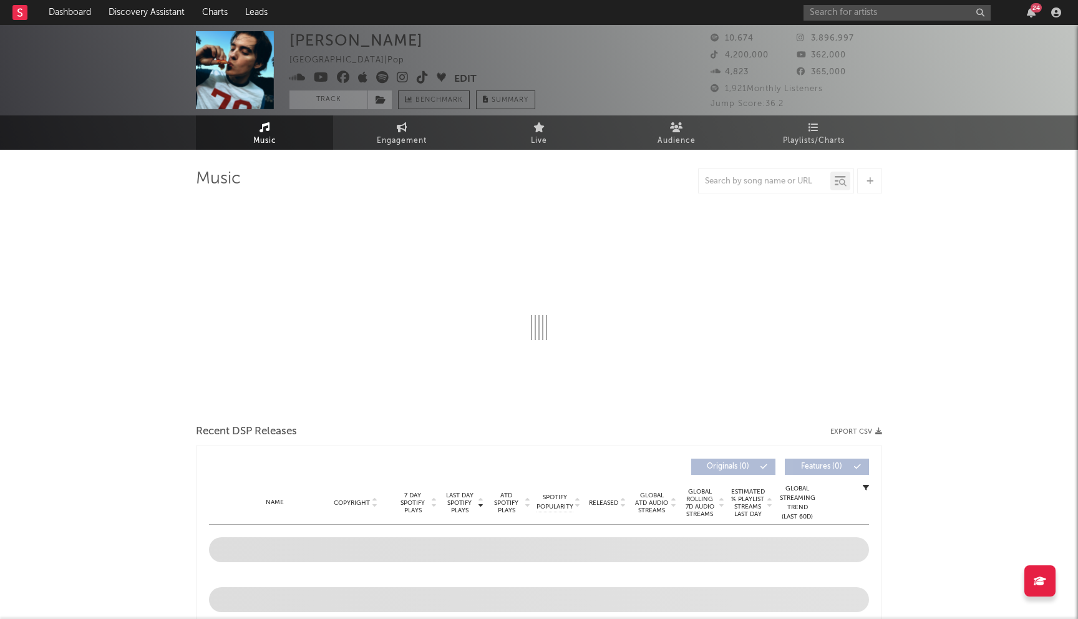
select select "6m"
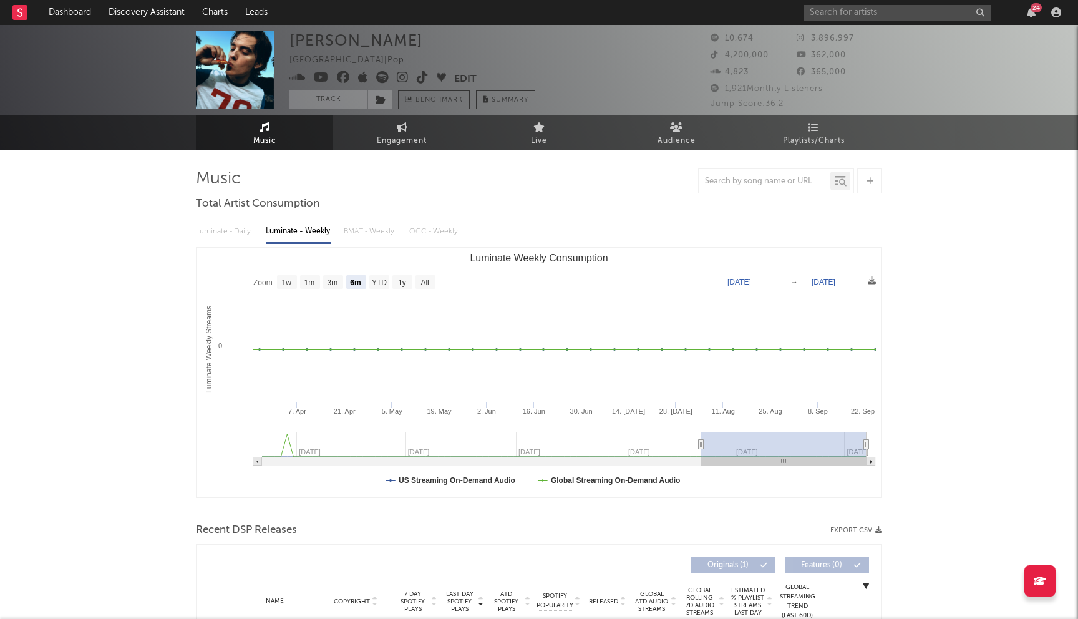
click at [379, 77] on icon at bounding box center [382, 77] width 12 height 12
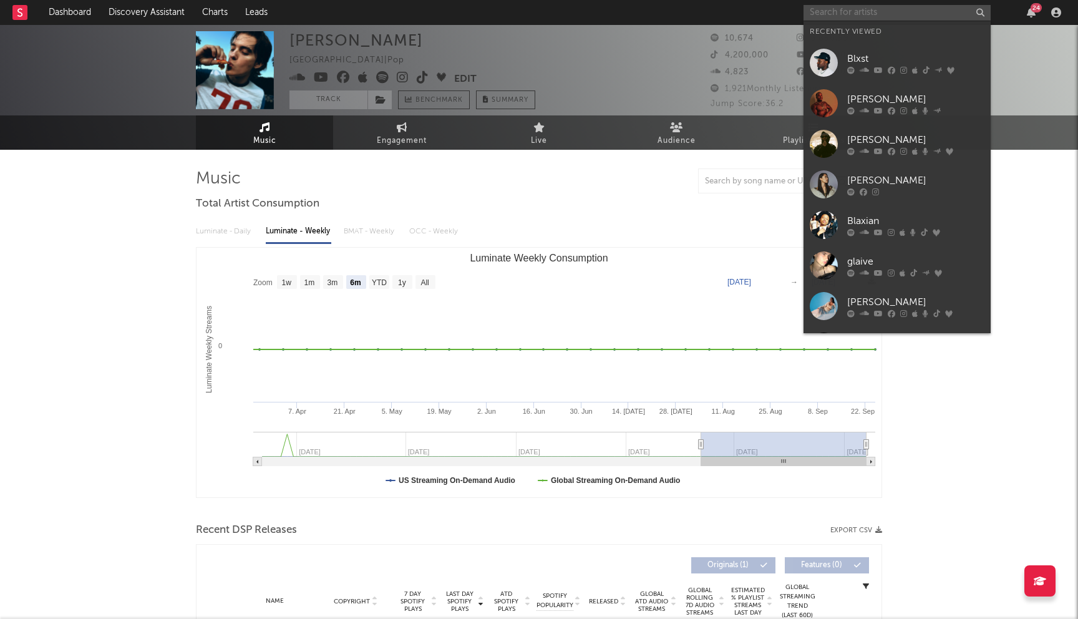
click at [911, 14] on input "text" at bounding box center [897, 13] width 187 height 16
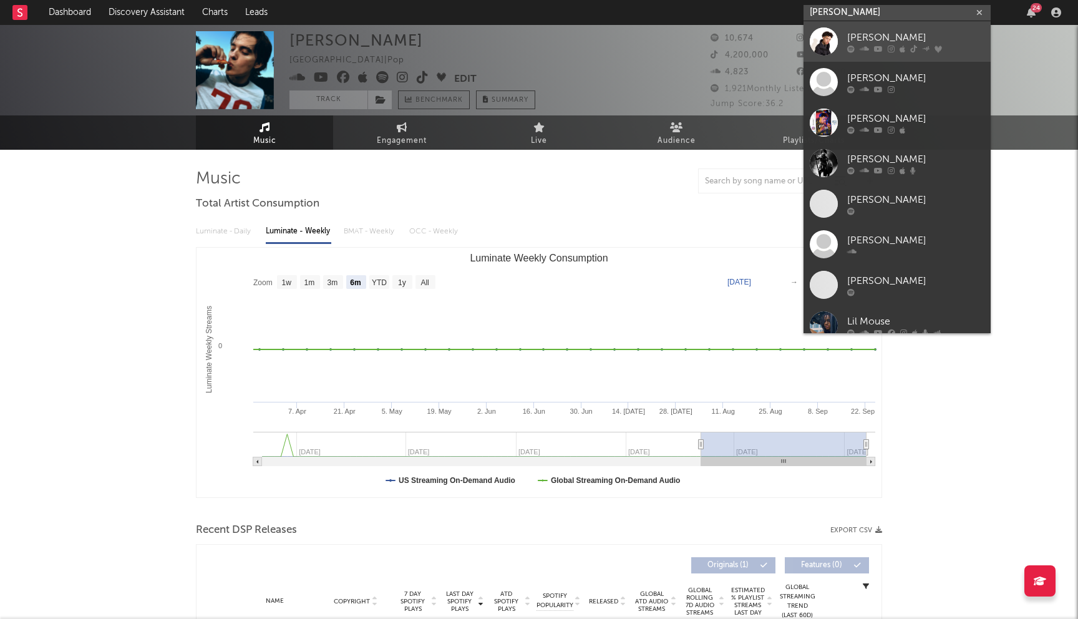
type input "lil mosey"
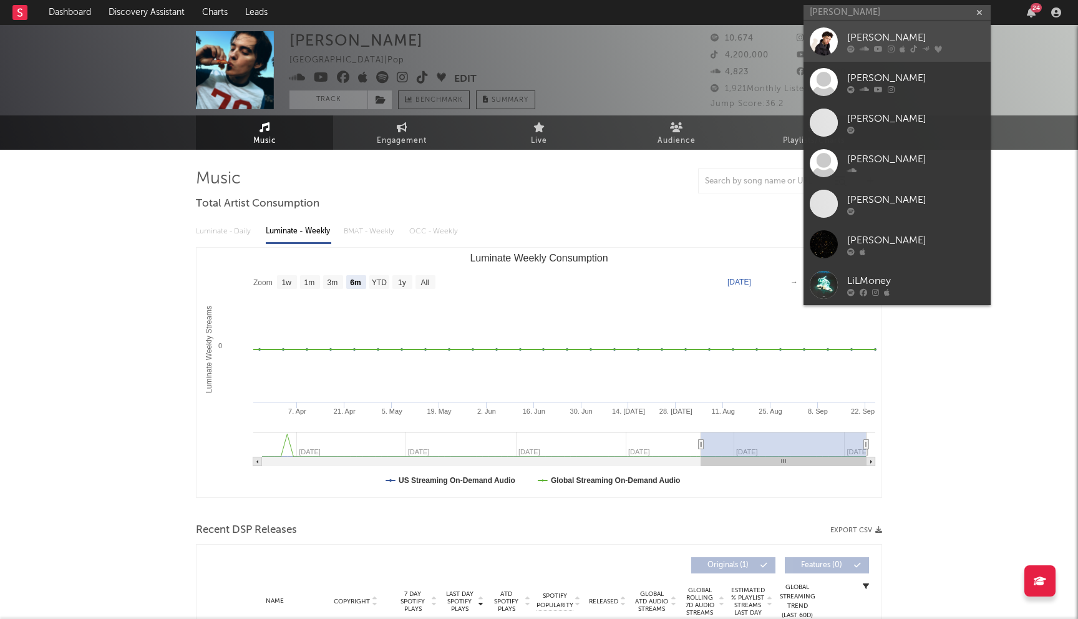
click at [903, 36] on div "Lil Mosey" at bounding box center [915, 37] width 137 height 15
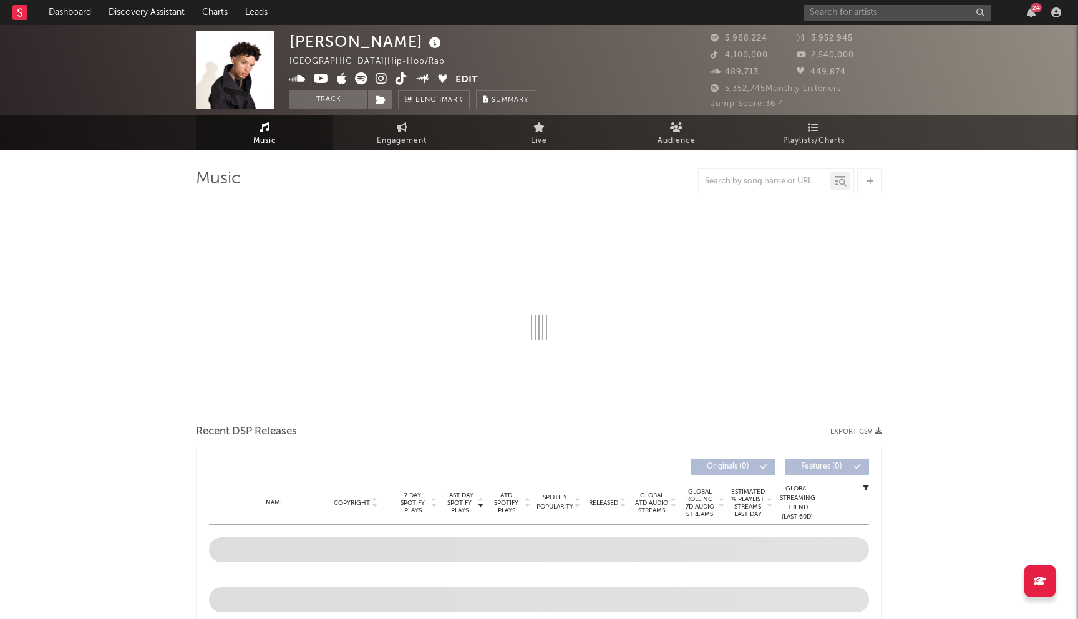
select select "6m"
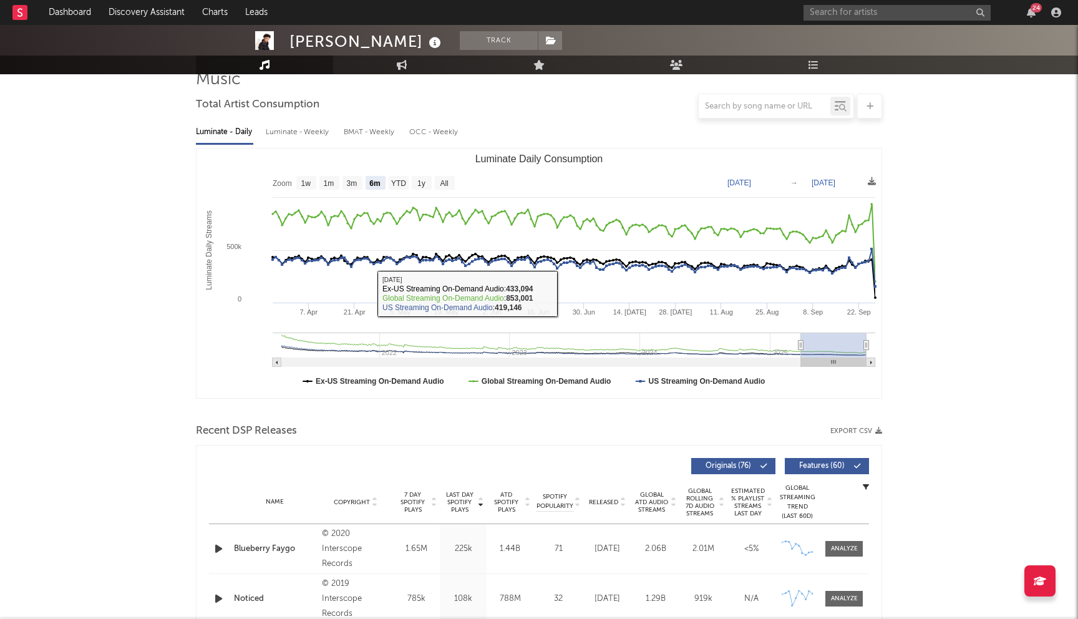
scroll to position [314, 0]
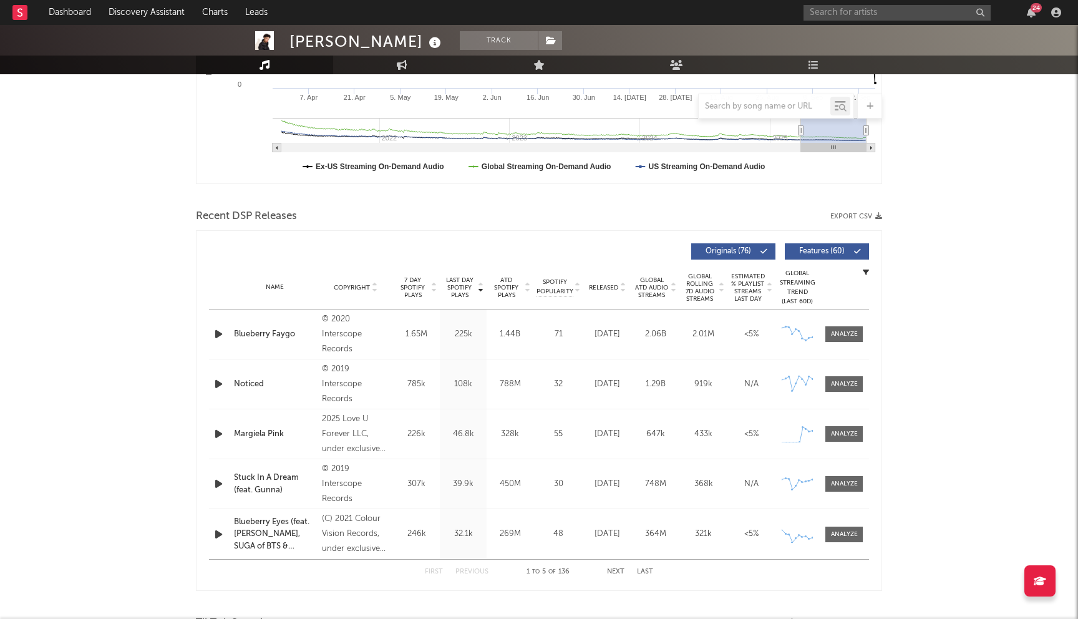
click at [452, 285] on span "Last Day Spotify Plays" at bounding box center [459, 287] width 33 height 22
click at [461, 282] on span "Last Day Spotify Plays" at bounding box center [459, 287] width 33 height 22
click at [606, 289] on span "Released" at bounding box center [603, 287] width 29 height 7
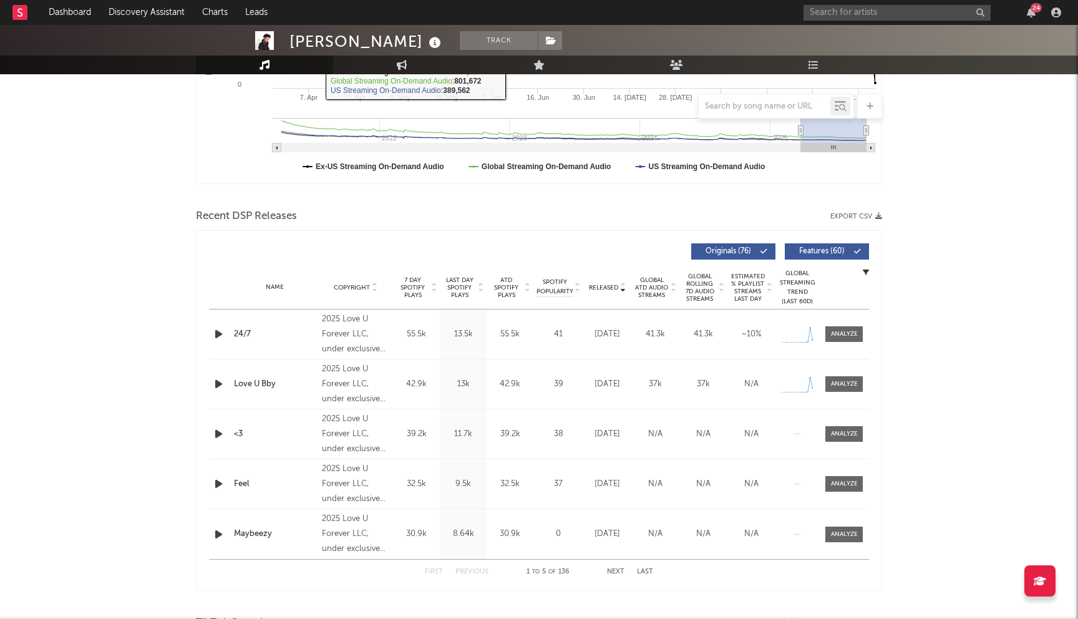
scroll to position [375, 0]
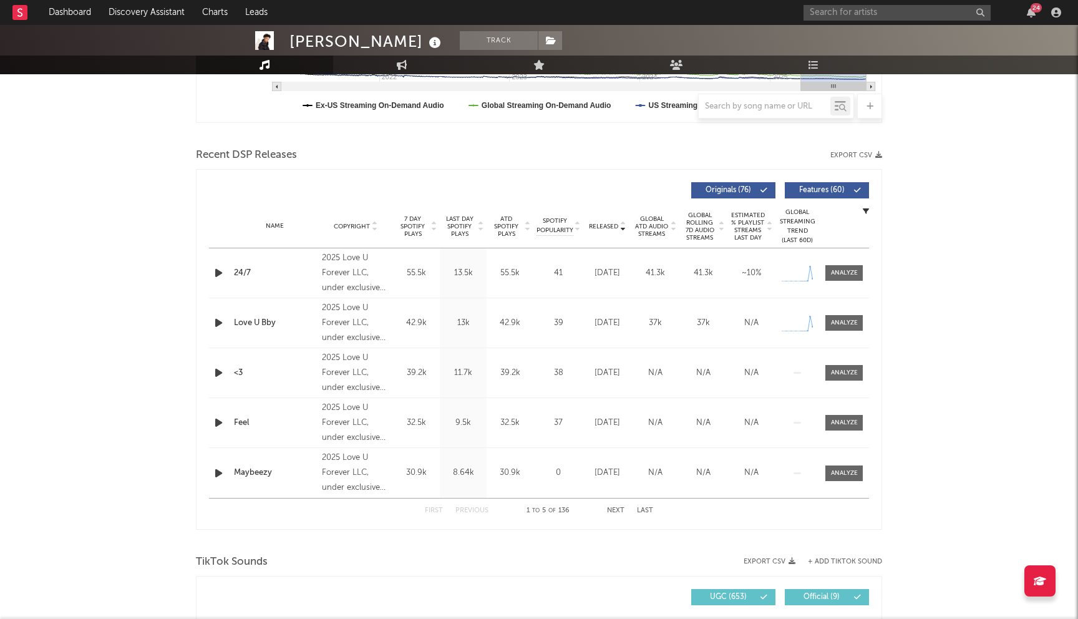
click at [611, 508] on button "Next" at bounding box center [615, 510] width 17 height 7
click at [461, 506] on div "First Previous 6 to 10 of 136 Next Last" at bounding box center [539, 510] width 228 height 24
click at [478, 508] on button "Previous" at bounding box center [471, 510] width 33 height 7
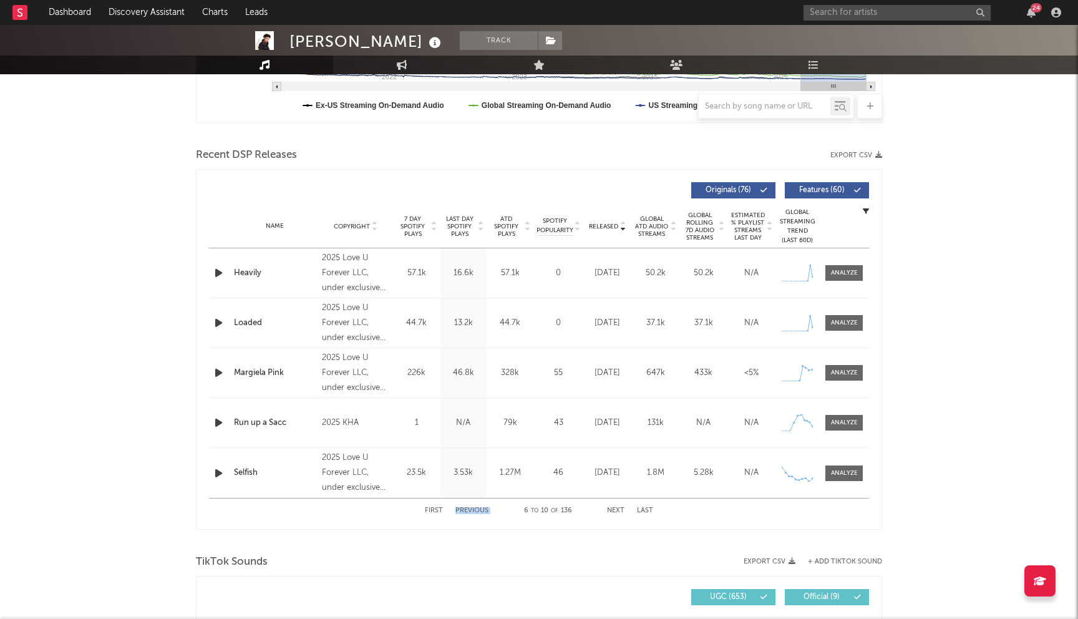
click at [478, 508] on button "Previous" at bounding box center [471, 510] width 33 height 7
click at [69, 264] on div "Lil Mosey Track United States | Hip-Hop/Rap Edit Track Benchmark Summary 5,968,…" at bounding box center [539, 592] width 1078 height 1885
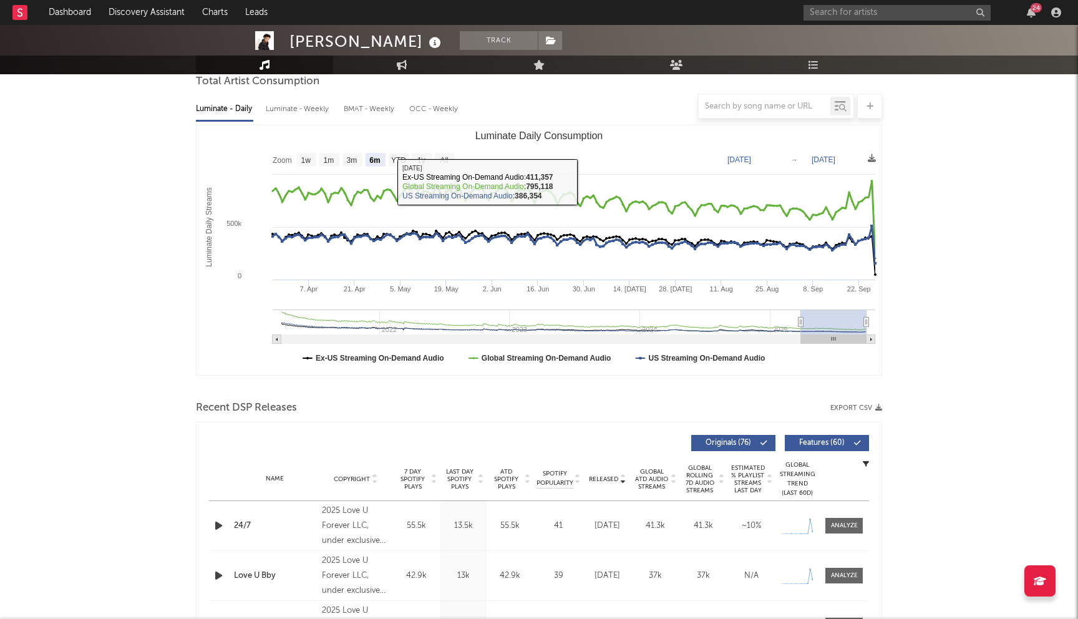
scroll to position [311, 0]
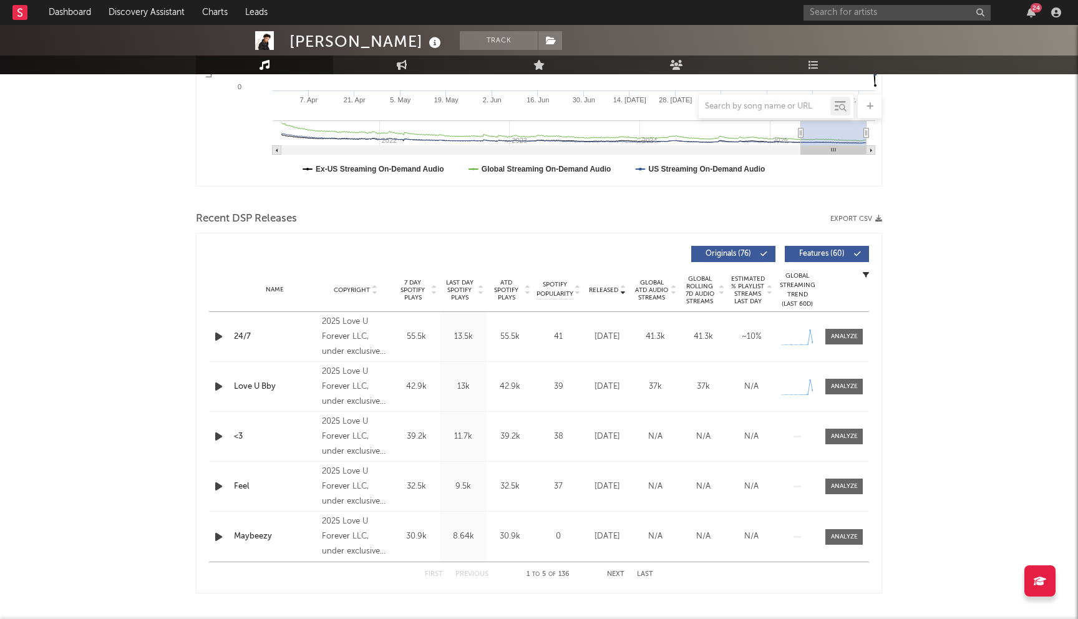
click at [371, 304] on div "Name Copyright Label Album Names Composer Names 7 Day Spotify Plays Last Day Sp…" at bounding box center [539, 290] width 660 height 44
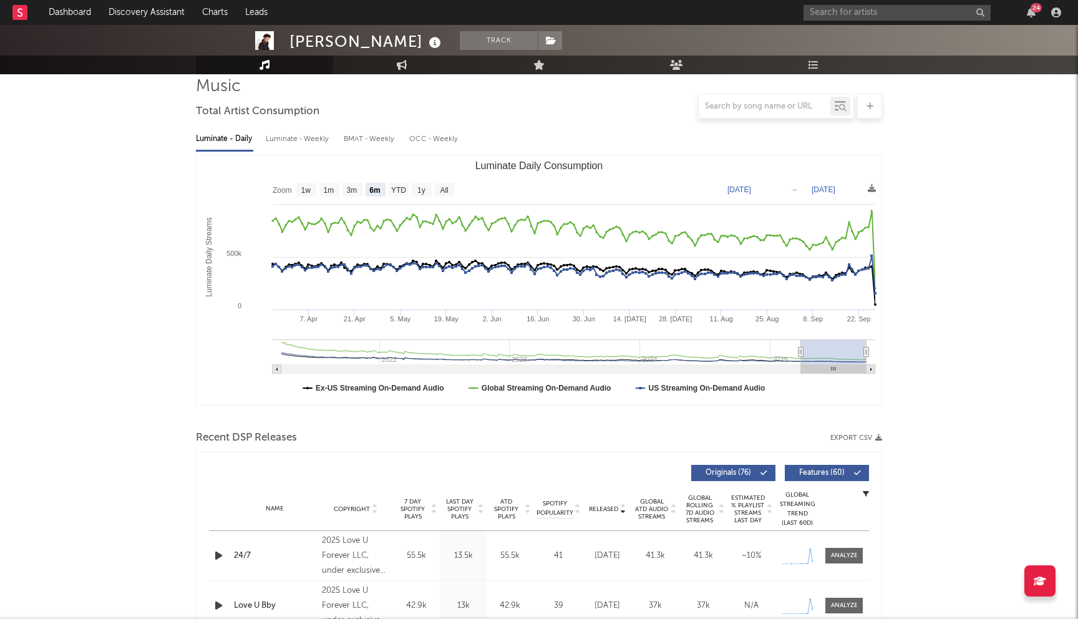
scroll to position [0, 0]
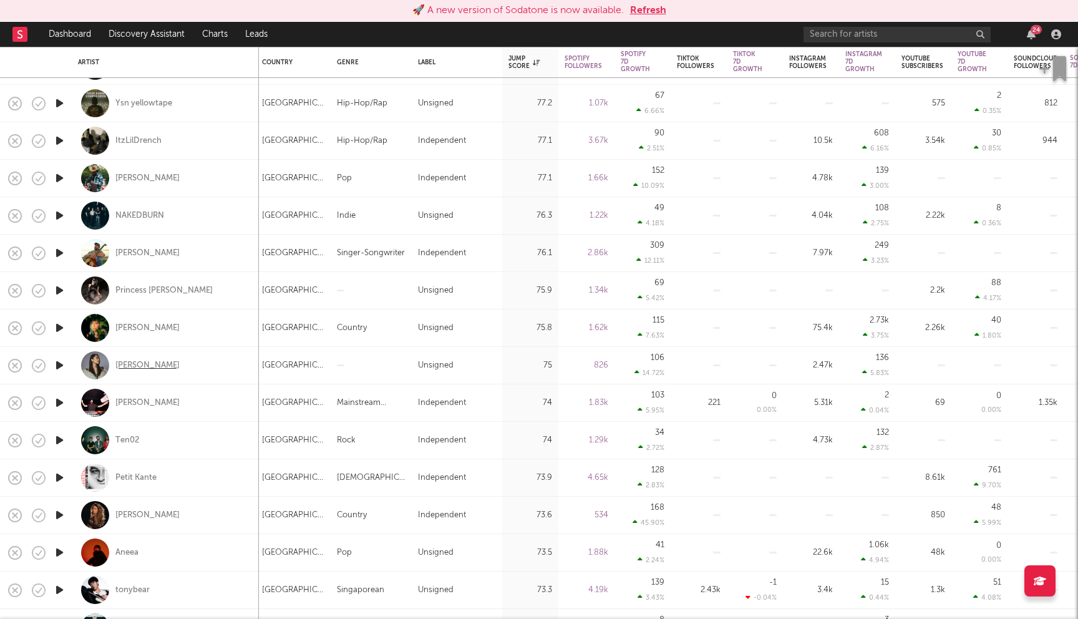
click at [151, 364] on div "[PERSON_NAME]" at bounding box center [147, 365] width 64 height 11
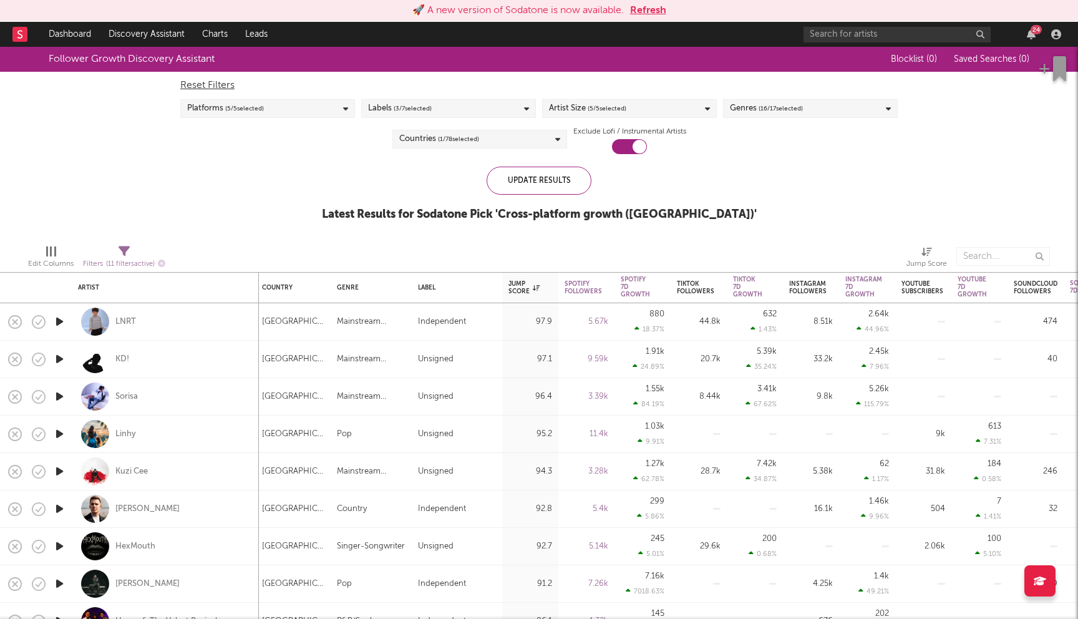
click at [651, 14] on button "Refresh" at bounding box center [648, 10] width 36 height 15
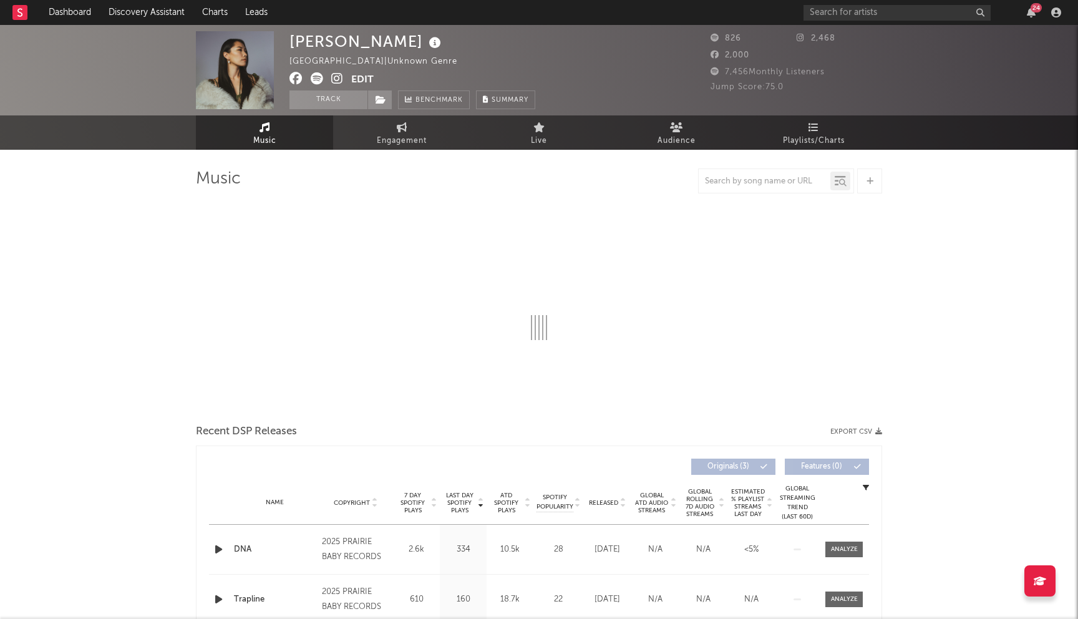
select select "1w"
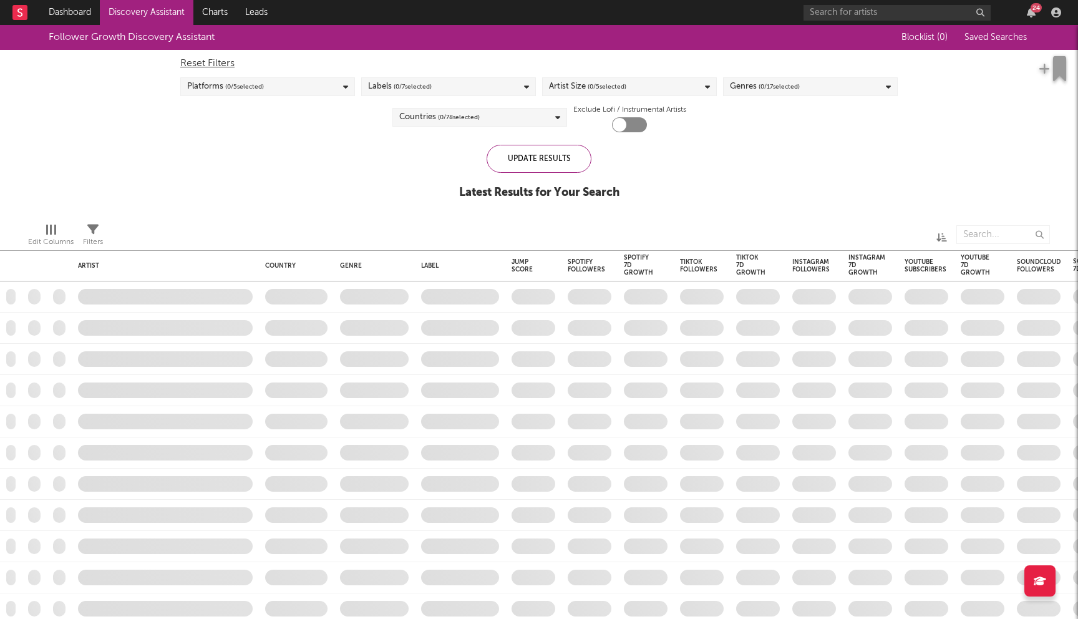
checkbox input "true"
